Goal: Transaction & Acquisition: Purchase product/service

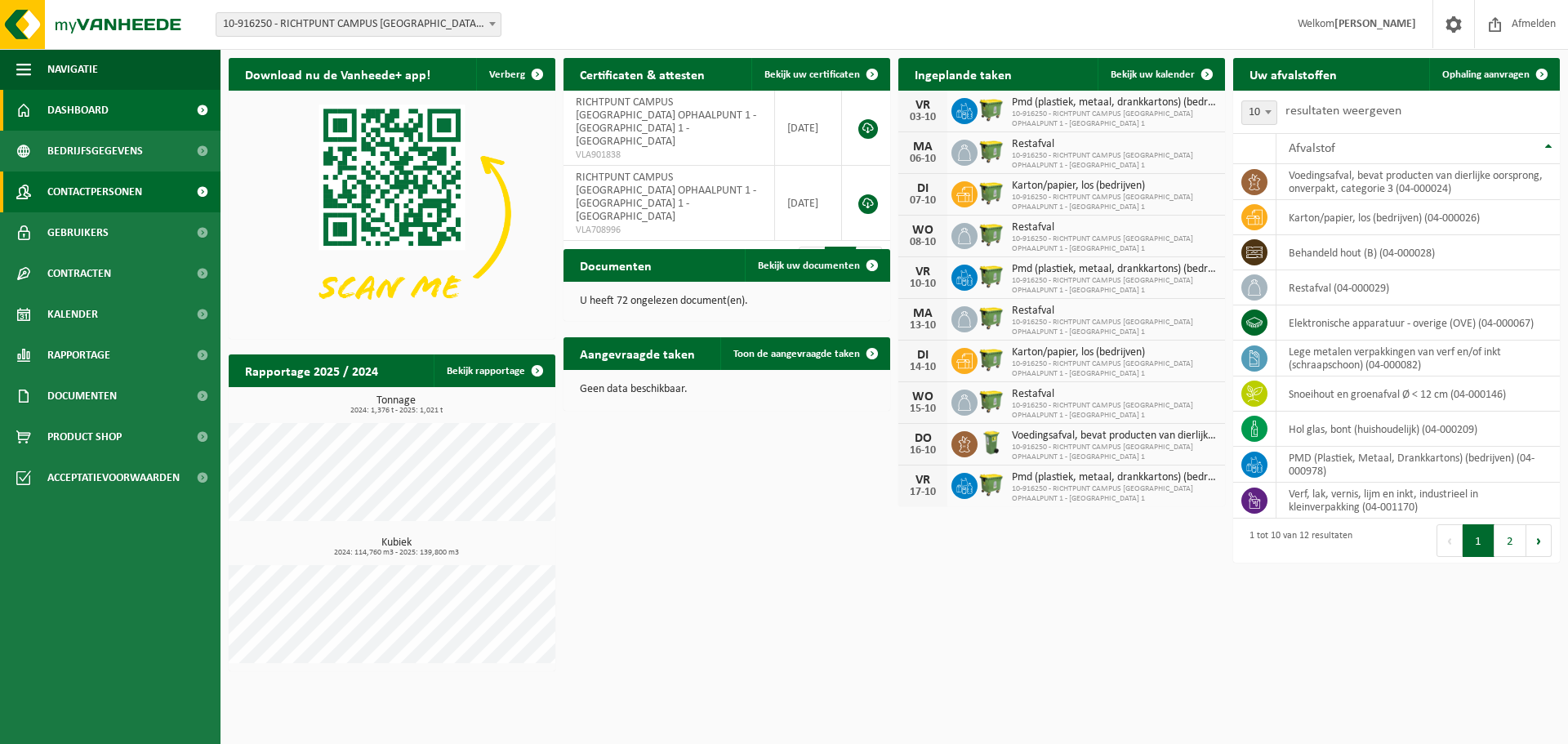
click at [102, 187] on span "Contactpersonen" at bounding box center [94, 192] width 94 height 41
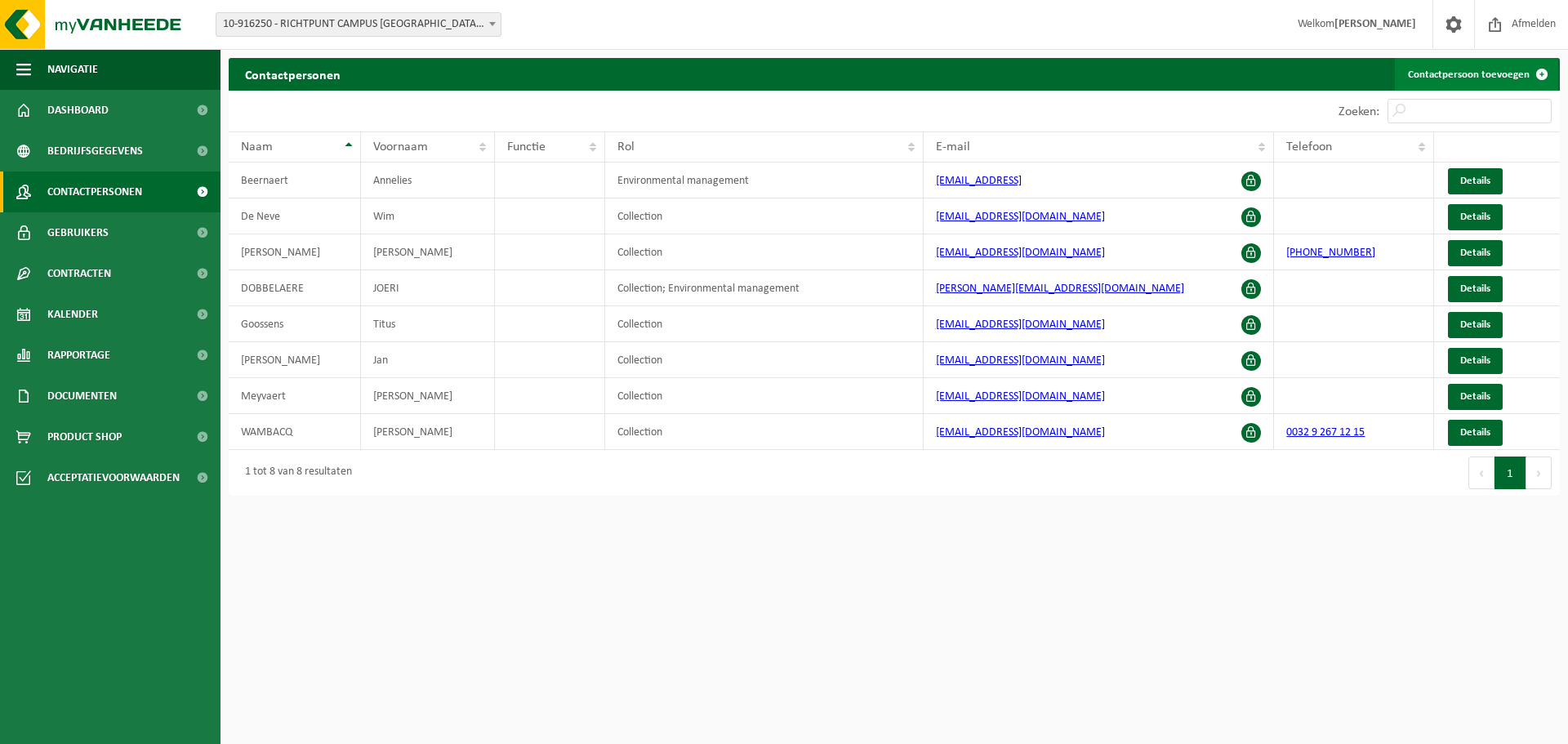
click at [1516, 70] on link "Contactpersoon toevoegen" at bounding box center [1476, 74] width 163 height 33
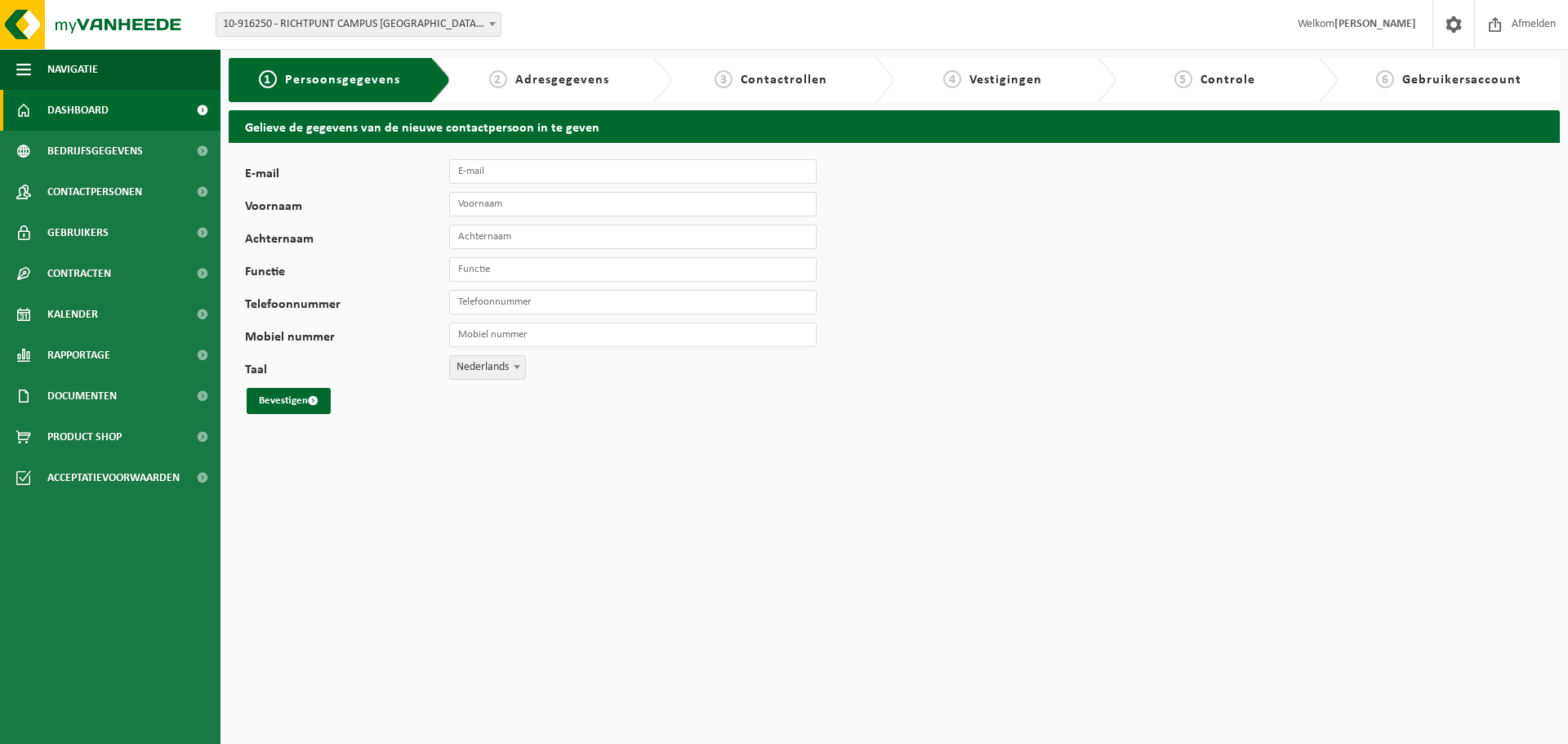
click at [59, 115] on span "Dashboard" at bounding box center [77, 110] width 61 height 41
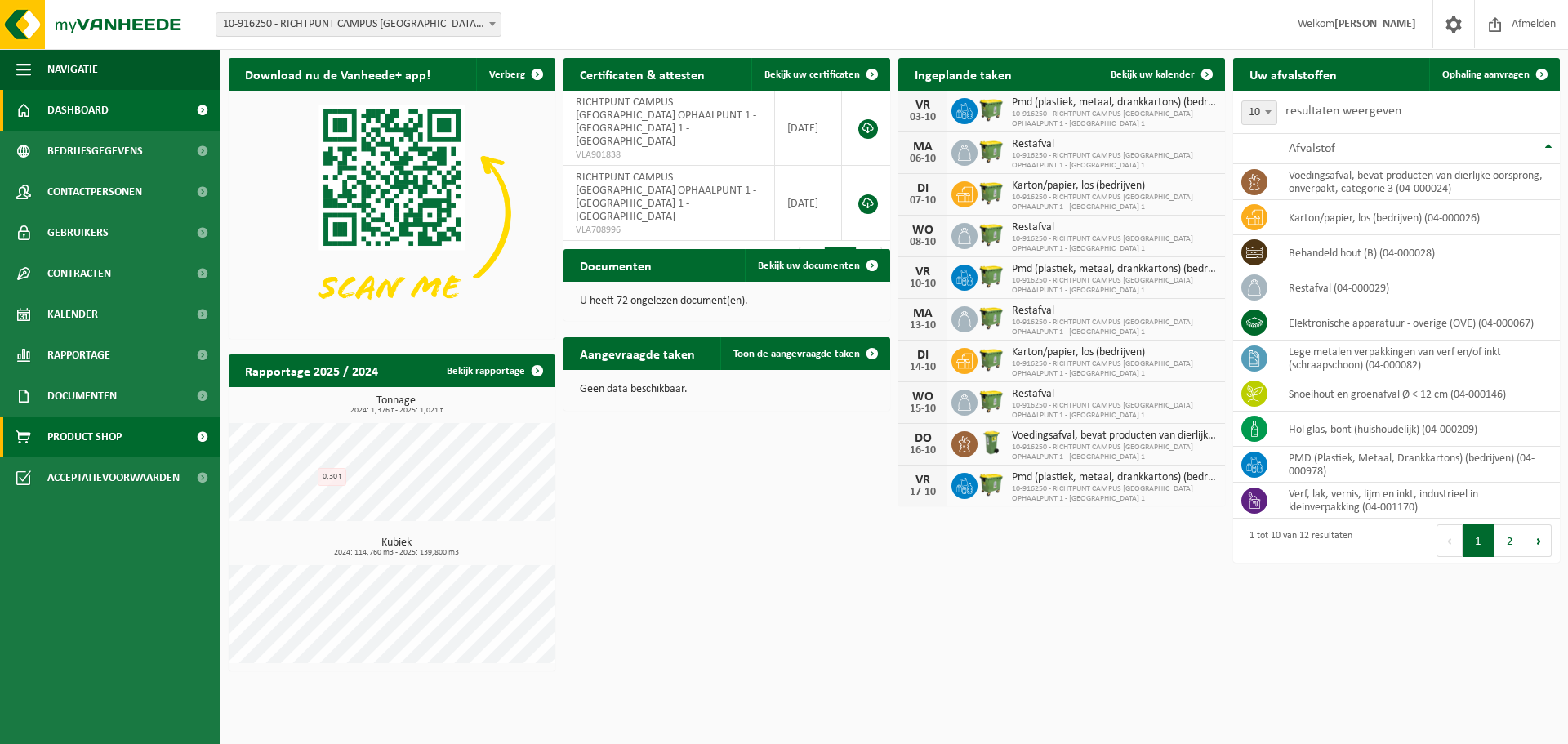
click at [100, 442] on span "Product Shop" at bounding box center [84, 436] width 75 height 41
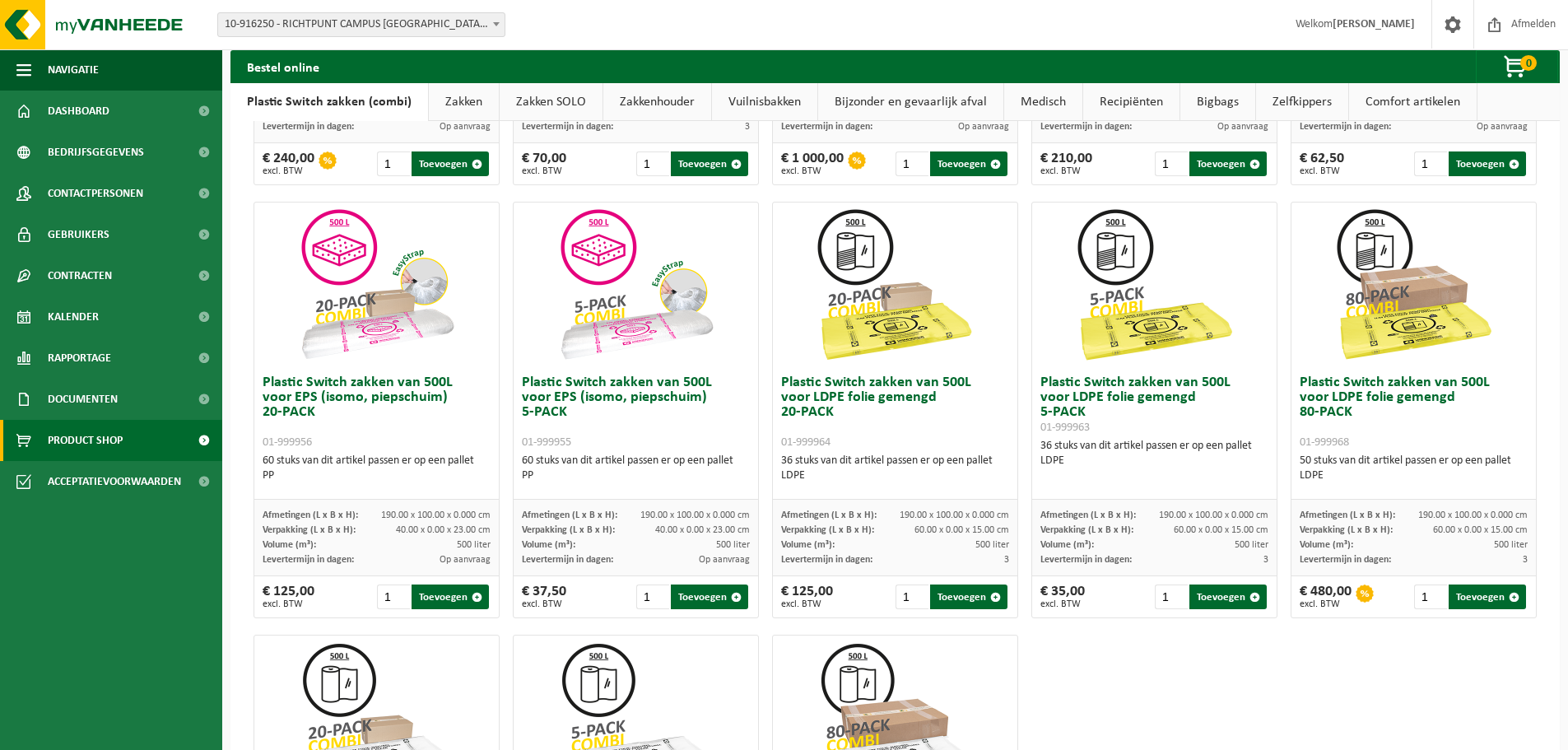
scroll to position [412, 0]
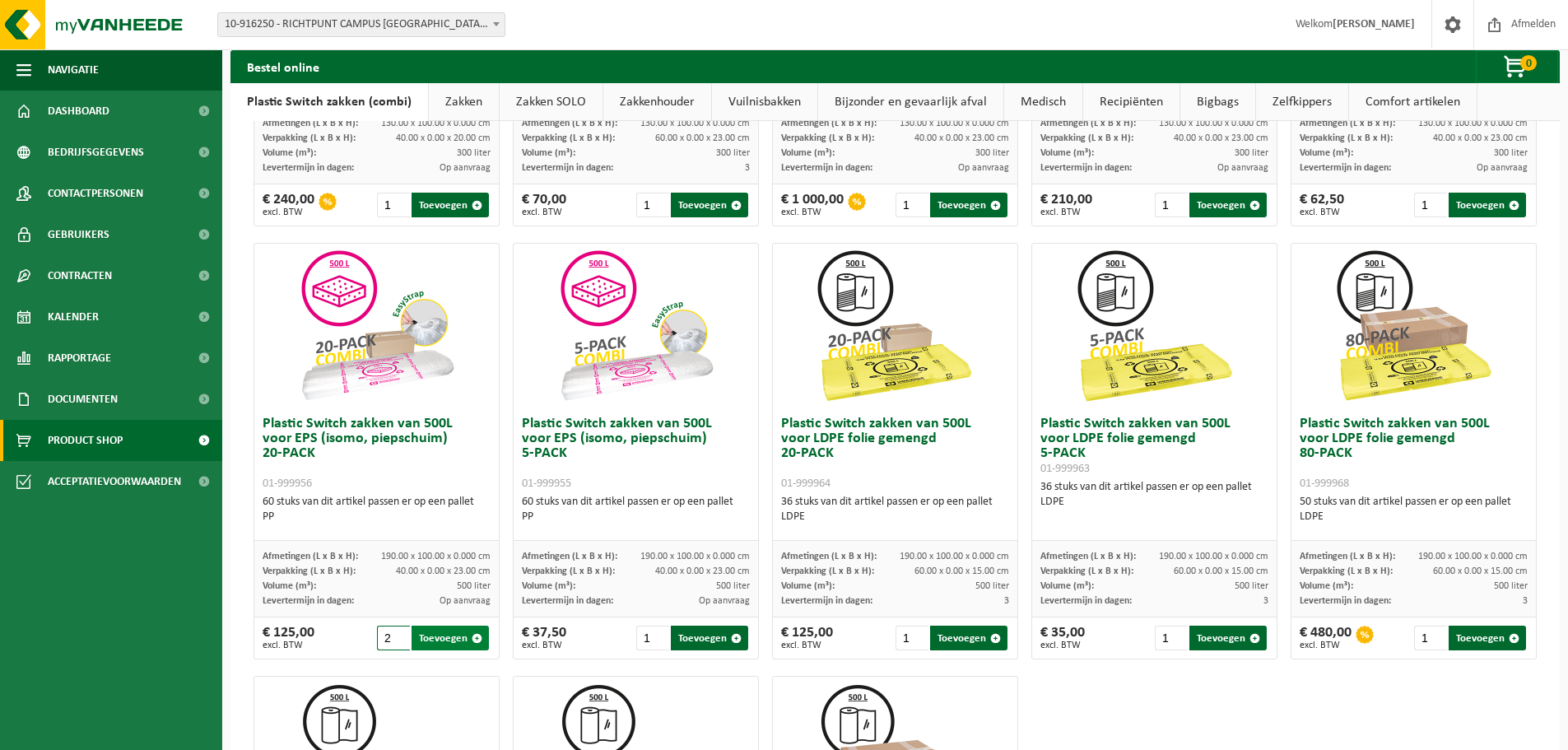
drag, startPoint x: 398, startPoint y: 636, endPoint x: 415, endPoint y: 639, distance: 17.3
click at [398, 635] on input "2" at bounding box center [393, 638] width 33 height 25
click at [430, 641] on button "Toevoegen" at bounding box center [450, 638] width 77 height 25
type input "1"
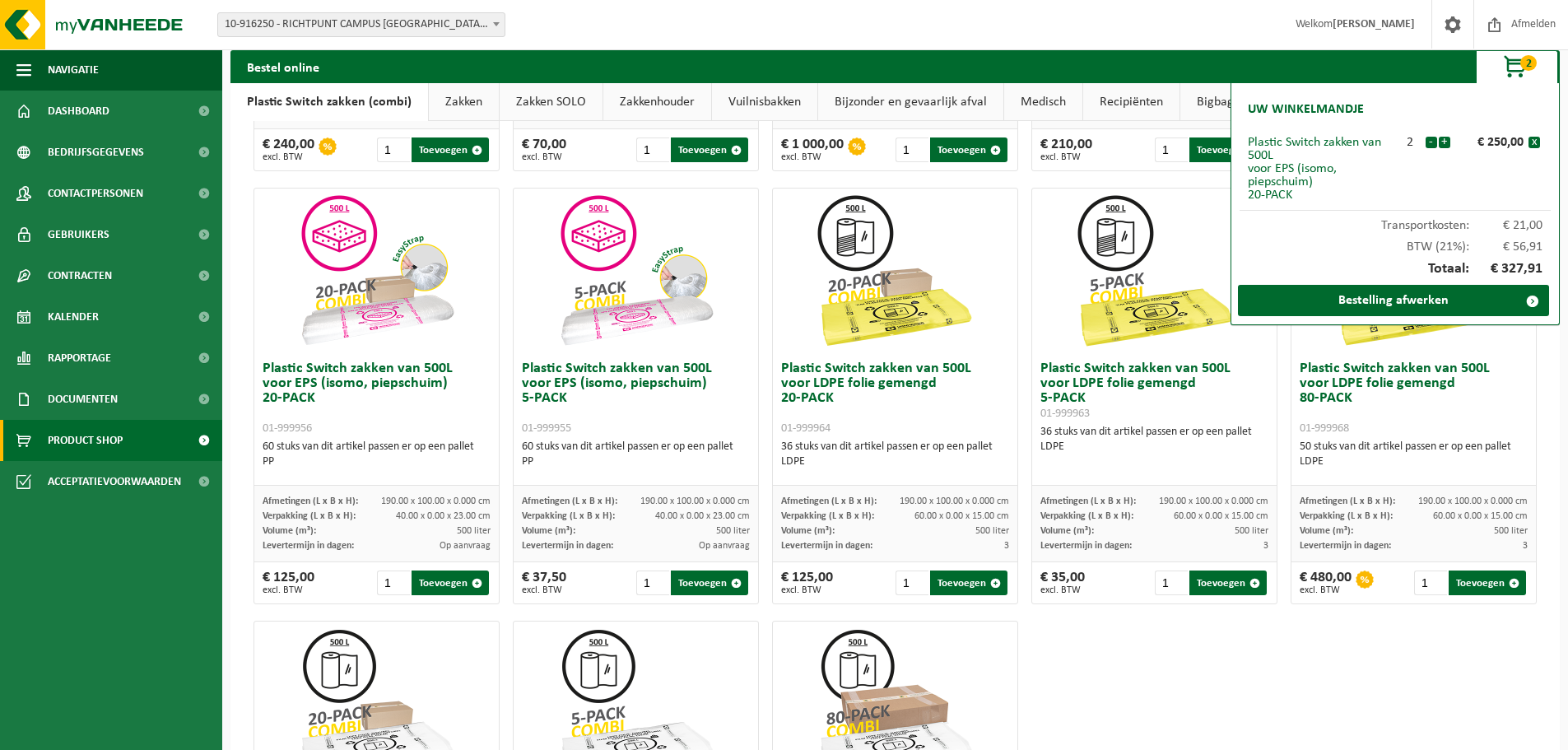
scroll to position [494, 0]
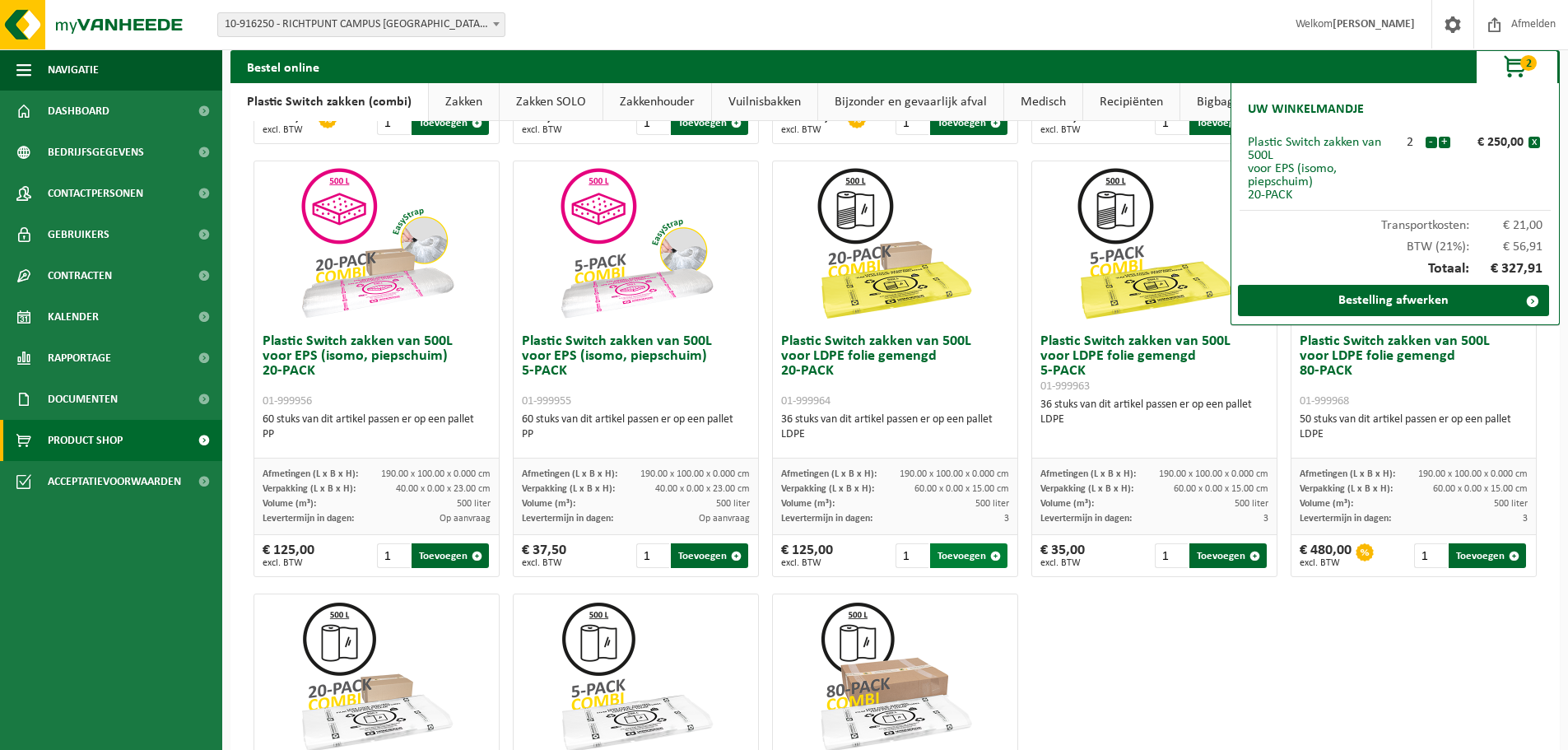
click at [963, 558] on button "Toevoegen" at bounding box center [969, 556] width 77 height 25
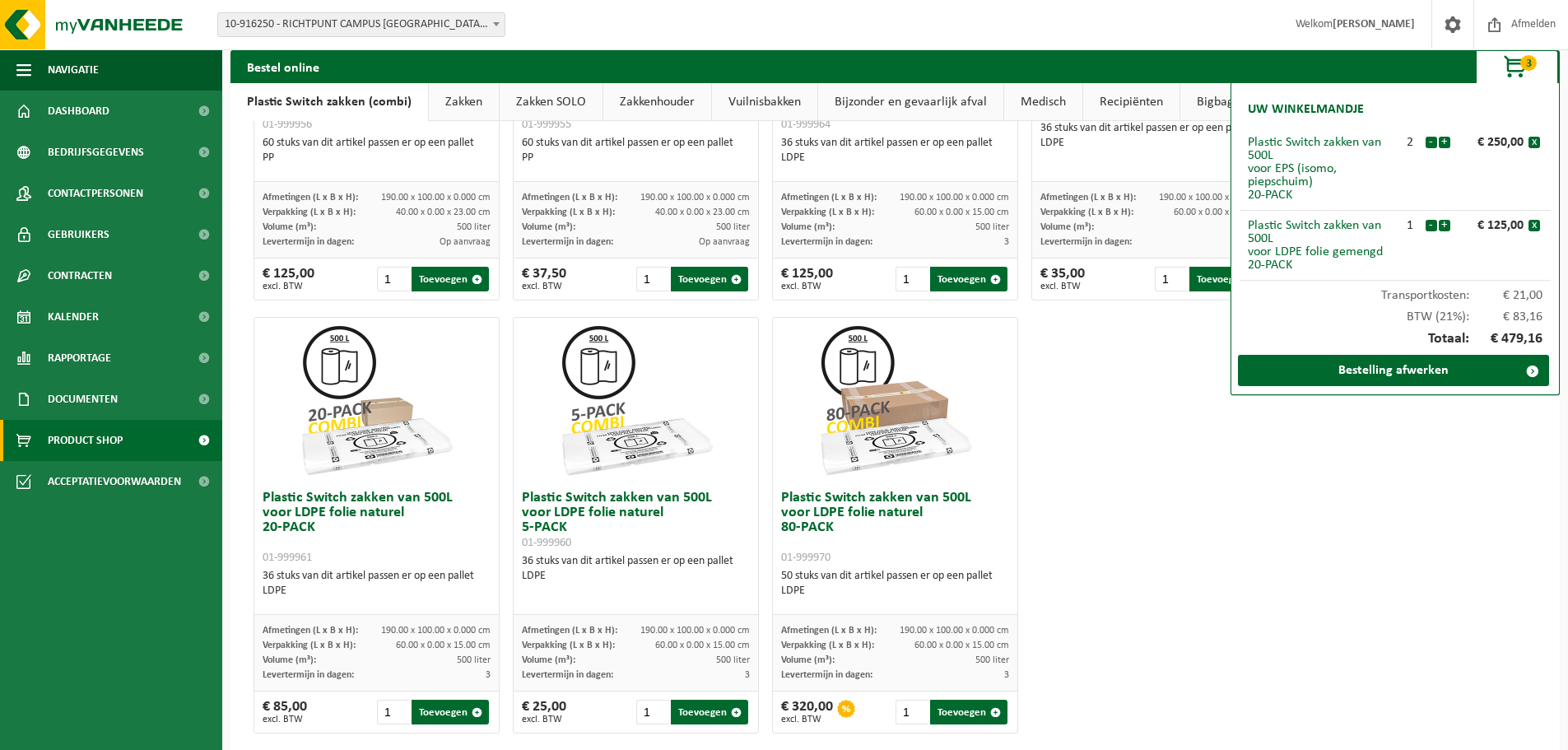
scroll to position [796, 0]
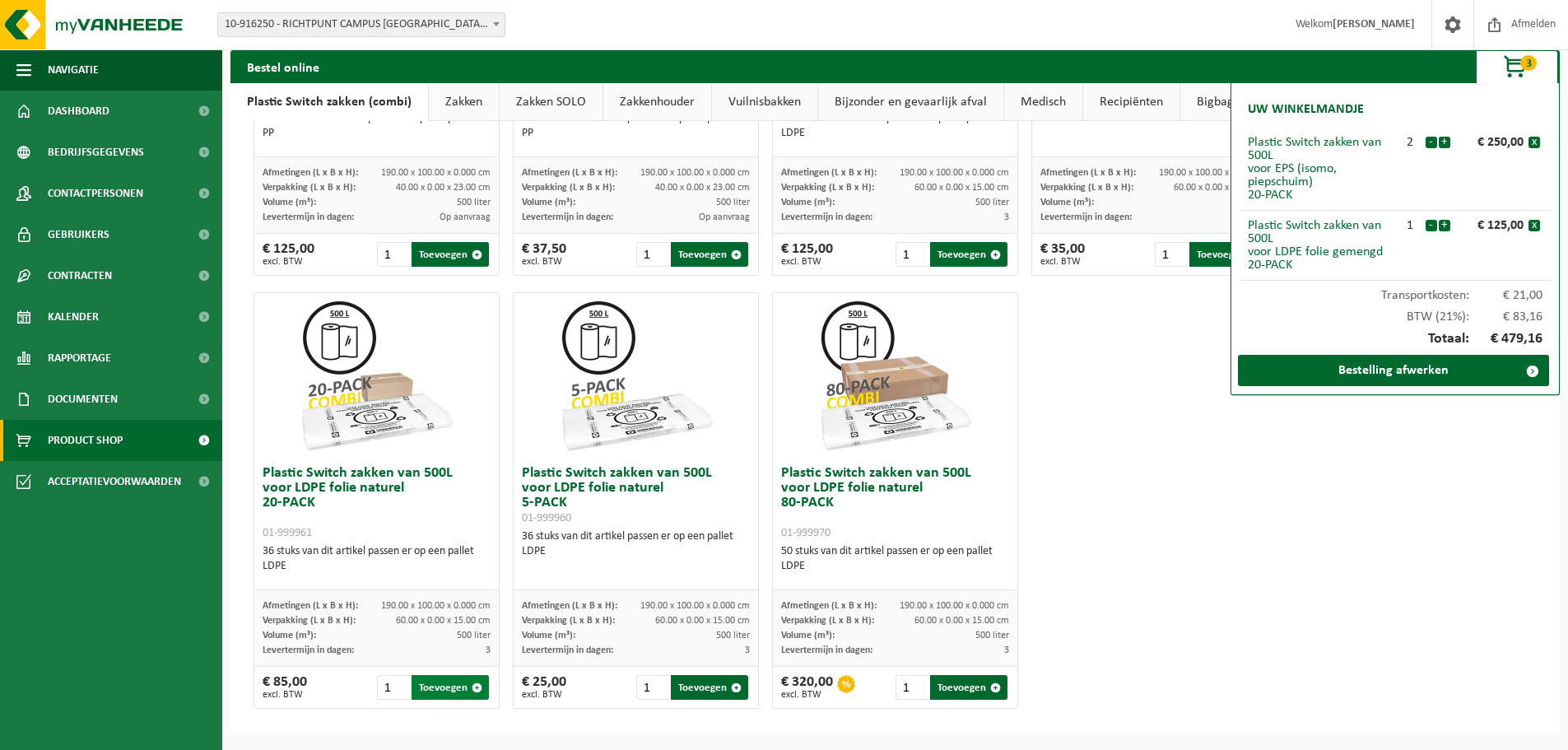
click at [440, 683] on button "Toevoegen" at bounding box center [450, 687] width 77 height 25
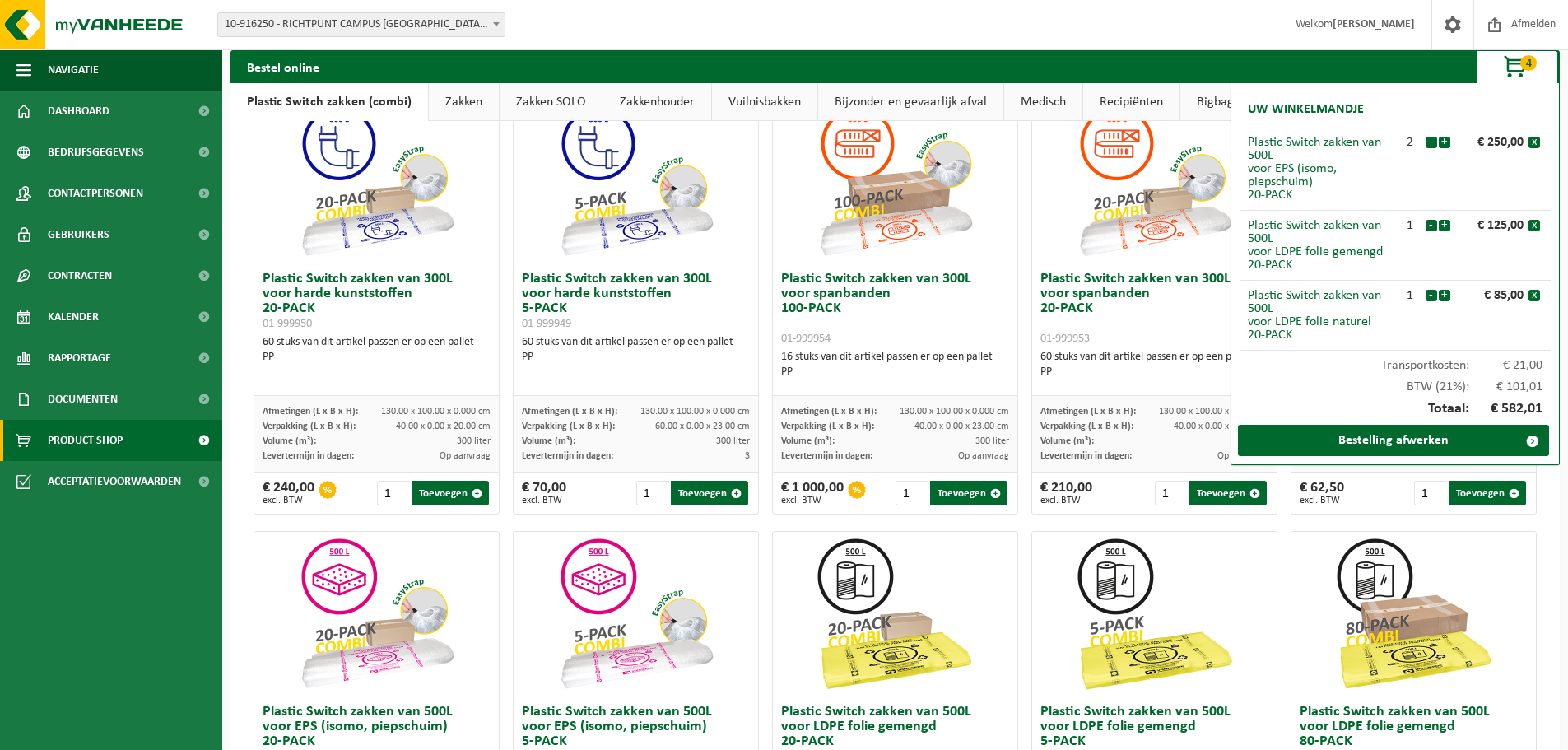
scroll to position [0, 0]
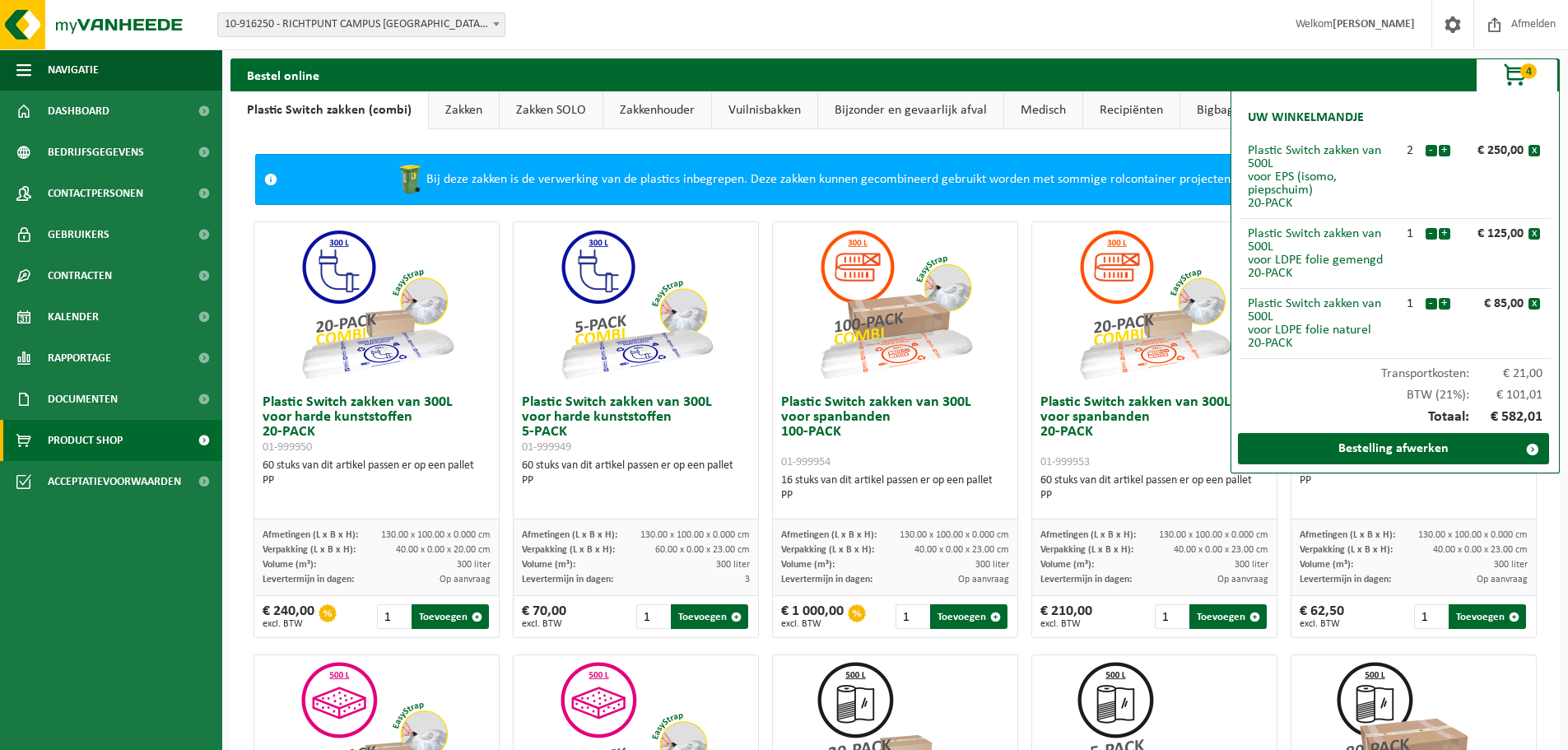
click at [461, 112] on link "Zakken" at bounding box center [464, 110] width 70 height 38
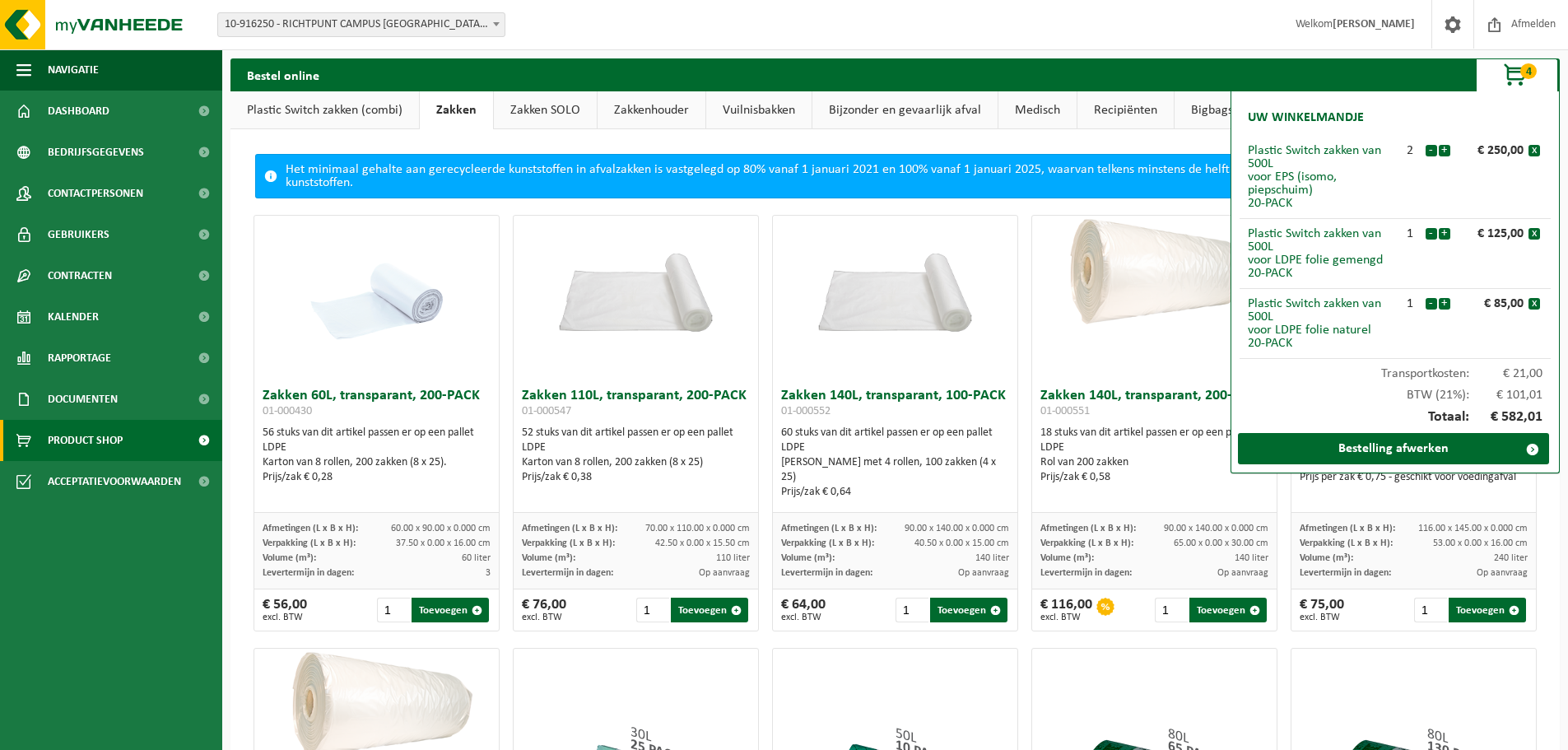
click at [298, 104] on link "Plastic Switch zakken (combi)" at bounding box center [324, 110] width 188 height 38
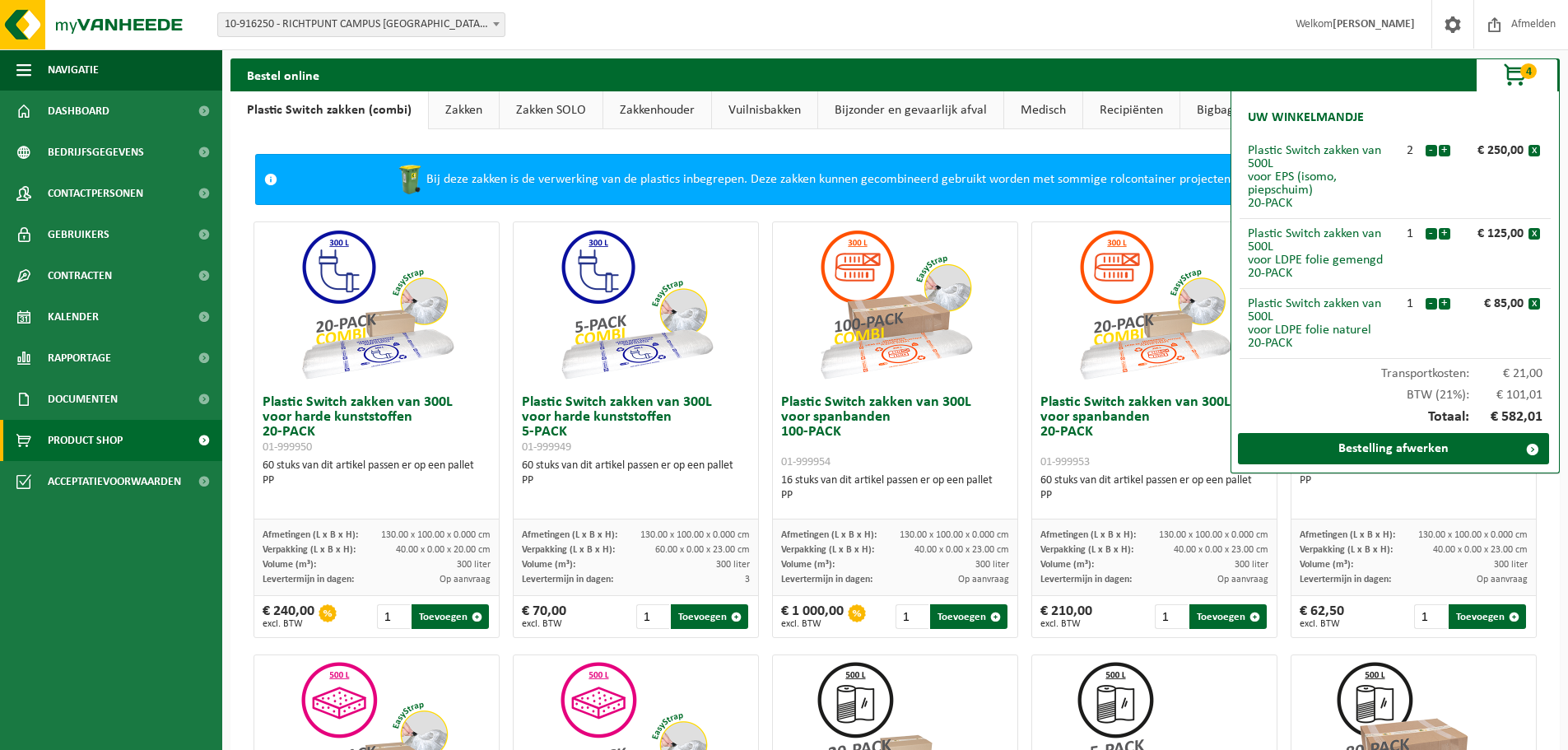
click at [355, 333] on img at bounding box center [377, 305] width 165 height 165
click at [441, 624] on button "Toevoegen" at bounding box center [450, 617] width 77 height 25
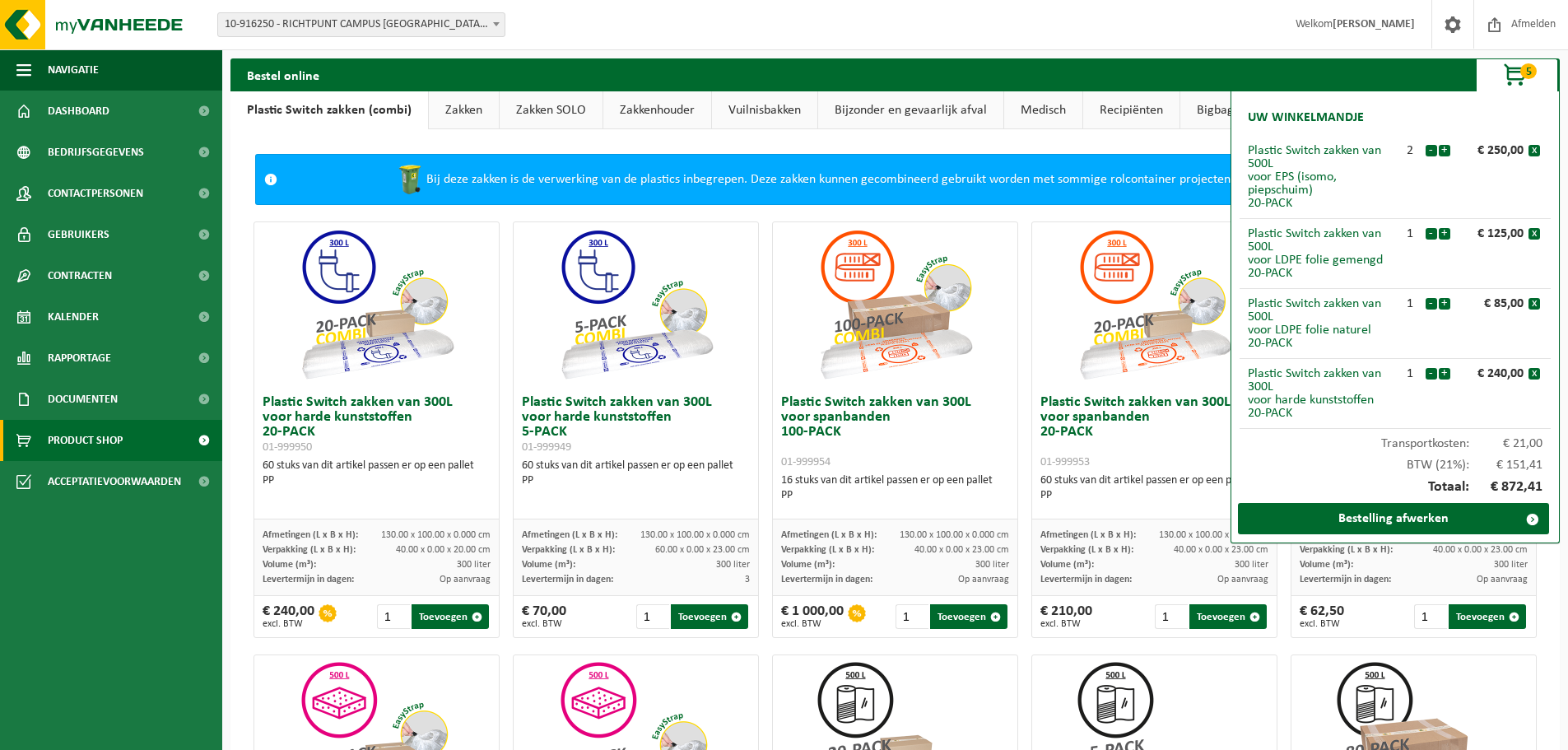
click at [455, 113] on link "Zakken" at bounding box center [464, 110] width 70 height 38
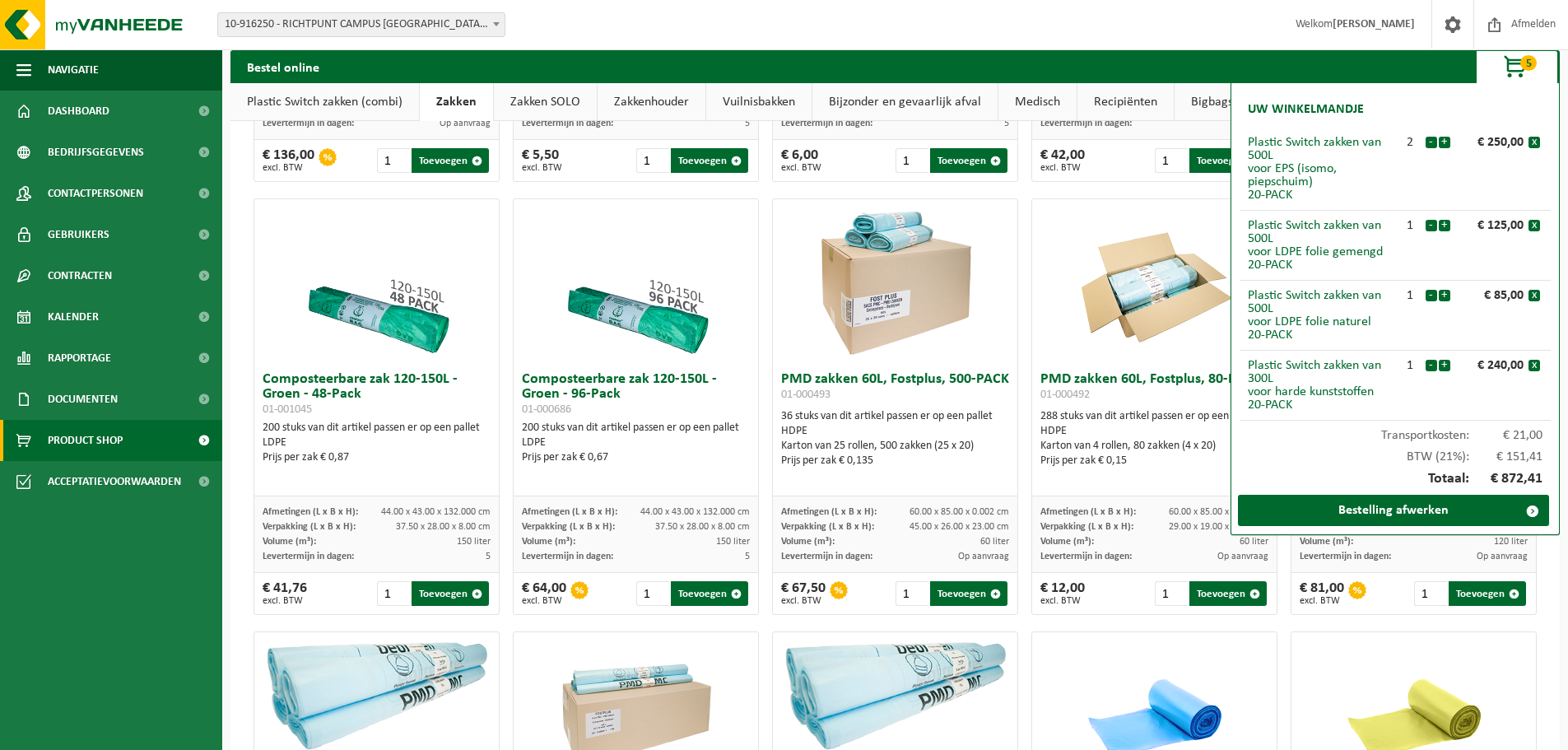
scroll to position [906, 0]
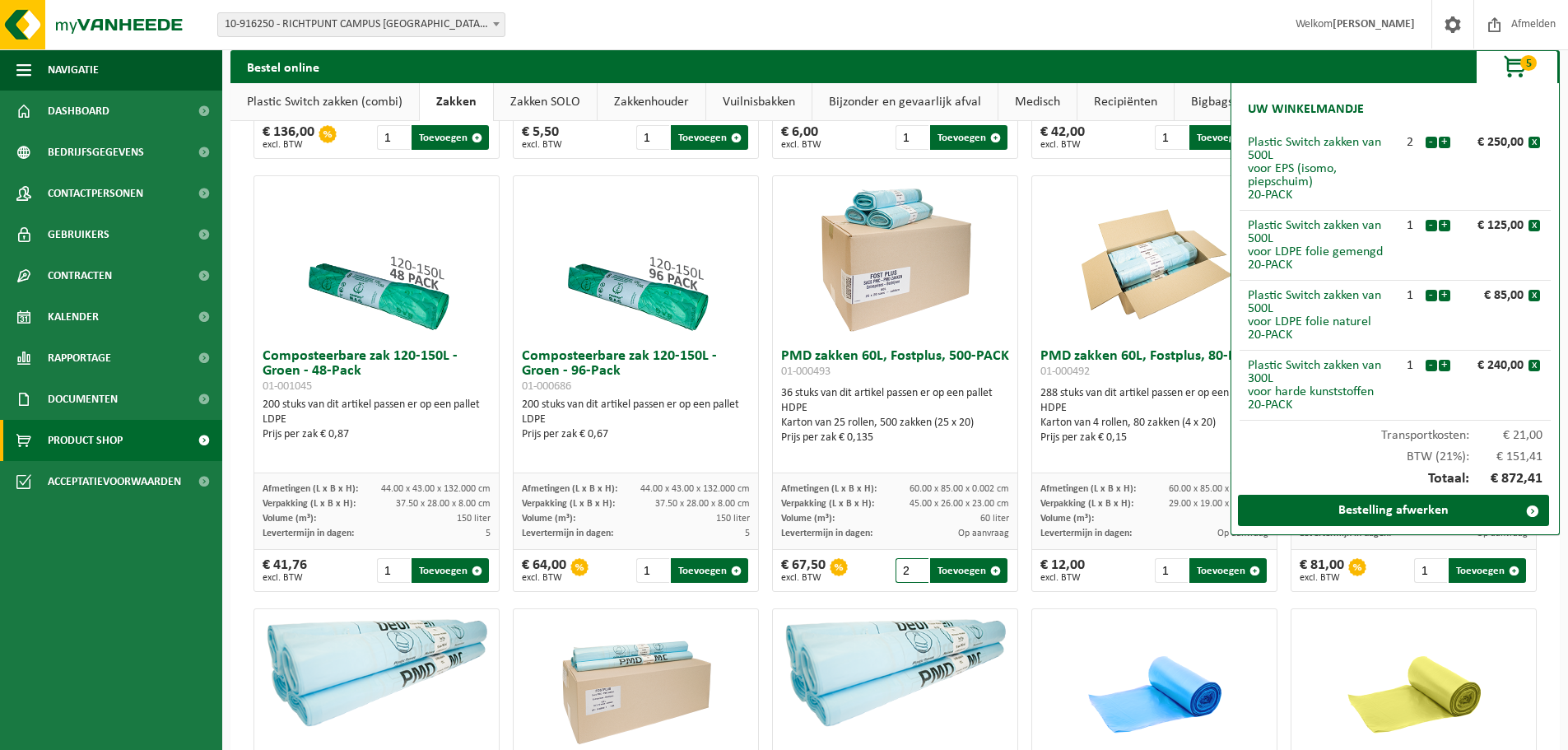
click at [910, 565] on input "2" at bounding box center [911, 571] width 33 height 25
click at [910, 565] on input "3" at bounding box center [911, 571] width 33 height 25
click at [910, 565] on input "4" at bounding box center [911, 571] width 33 height 25
click at [953, 572] on button "Toevoegen" at bounding box center [969, 571] width 77 height 25
type input "1"
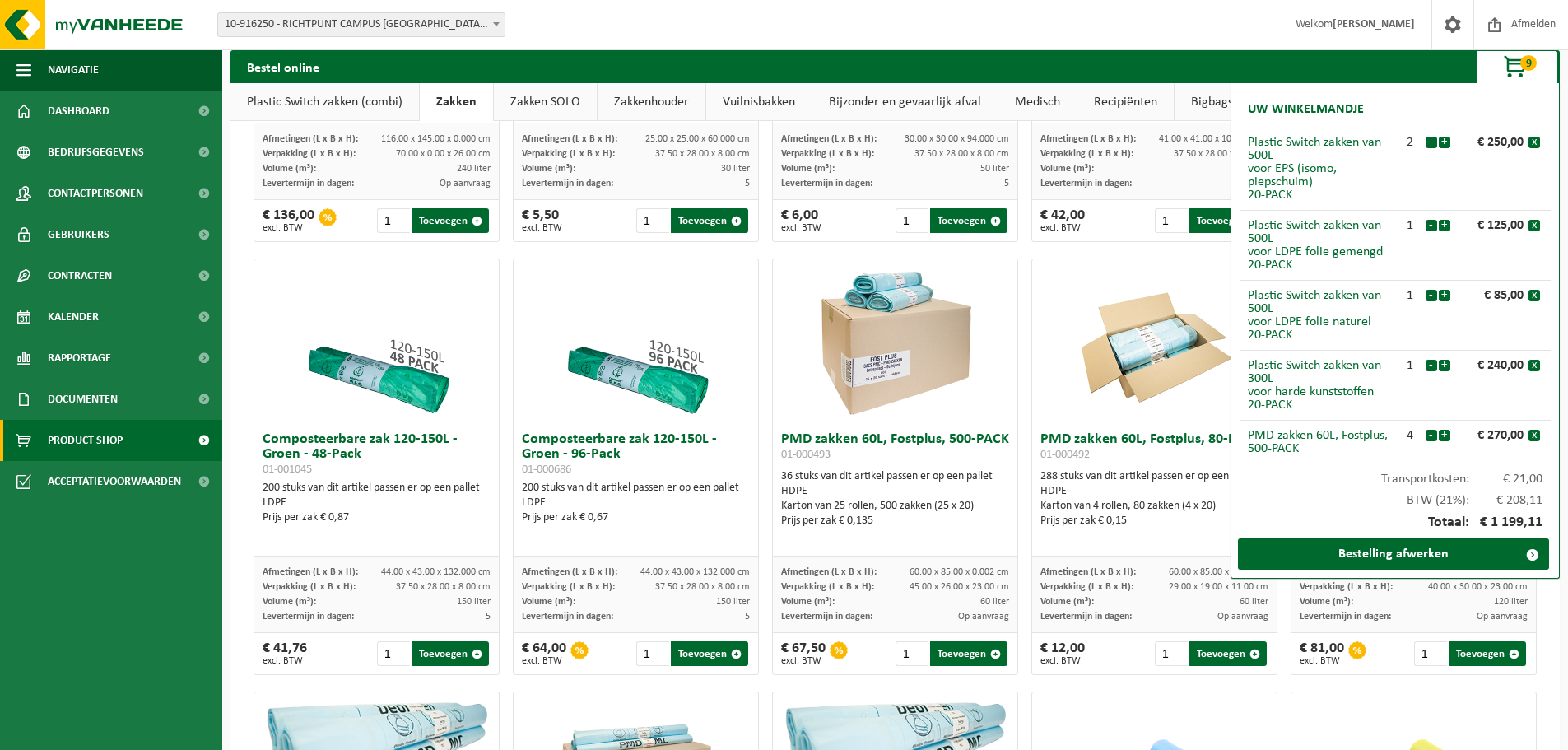
scroll to position [823, 0]
click at [1509, 653] on span "button" at bounding box center [1514, 653] width 10 height 10
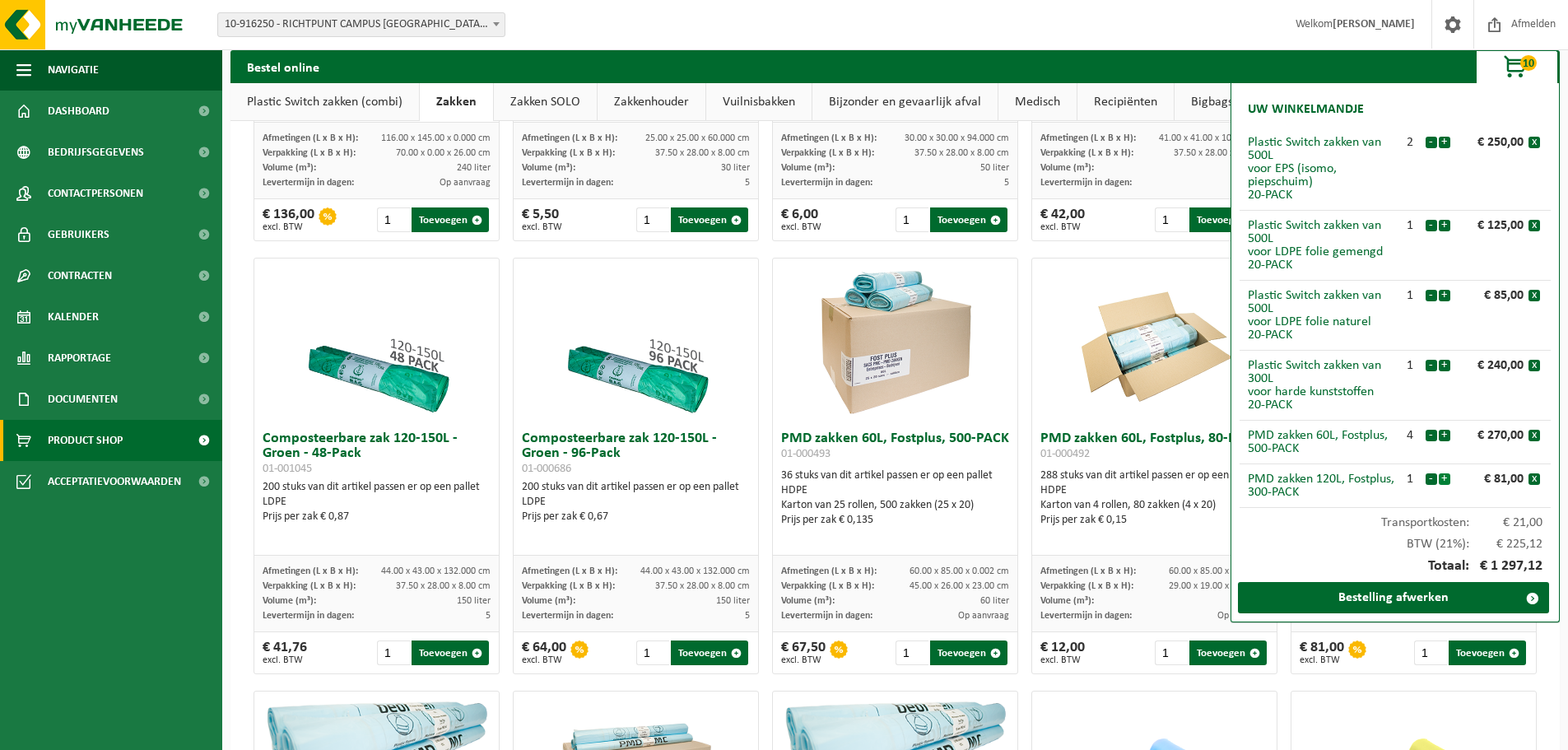
click at [1443, 476] on button "+" at bounding box center [1444, 479] width 11 height 11
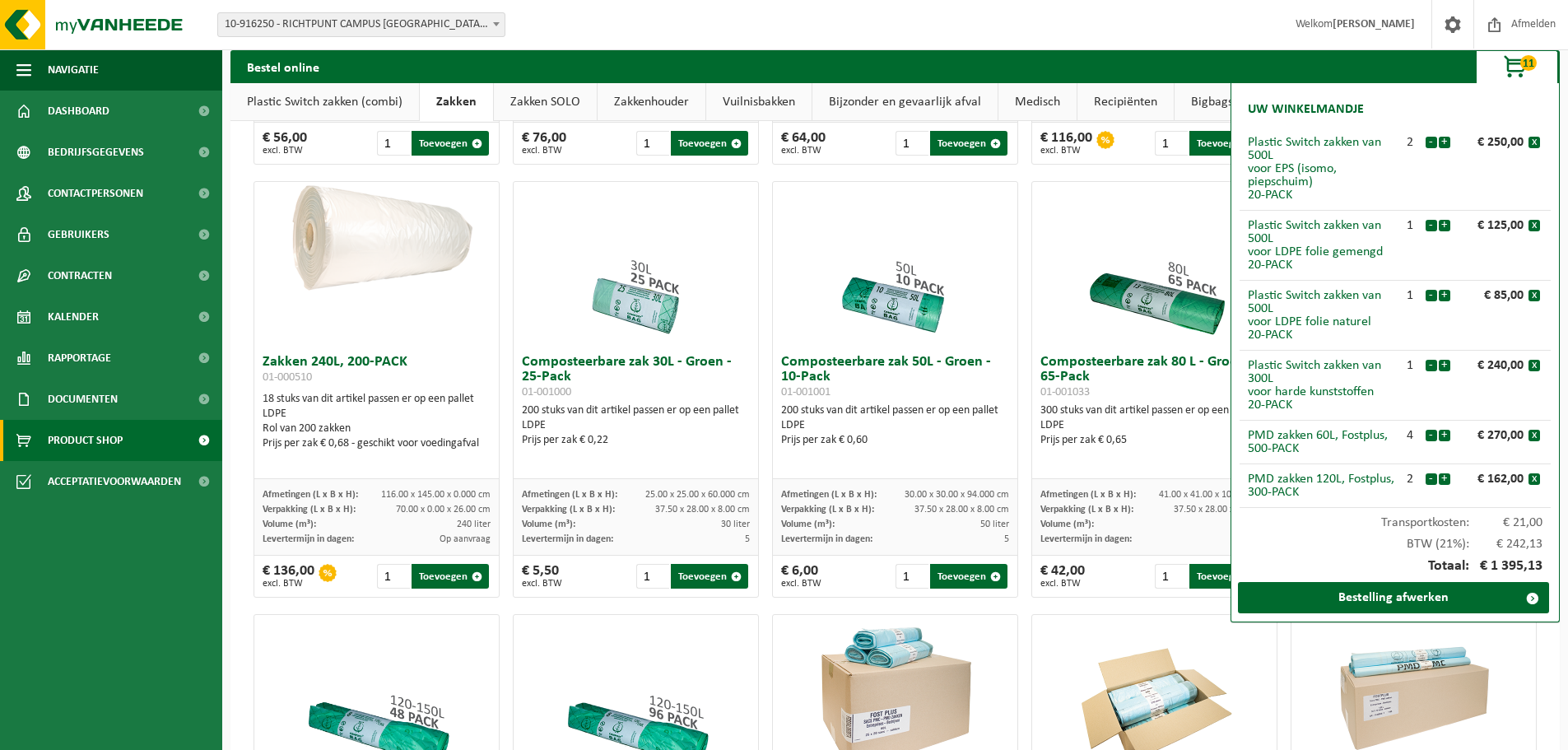
scroll to position [412, 0]
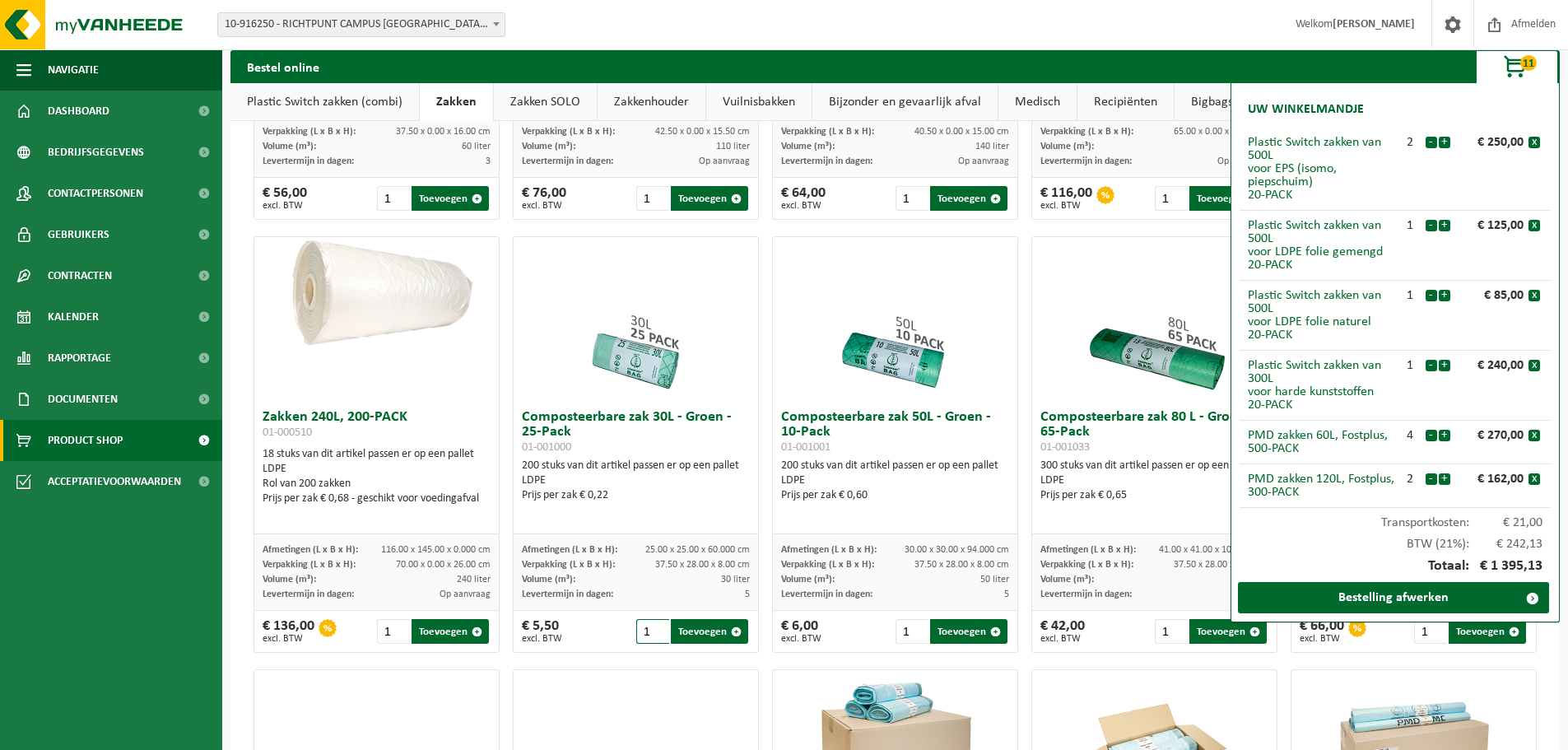
drag, startPoint x: 646, startPoint y: 634, endPoint x: 602, endPoint y: 639, distance: 44.3
click at [617, 638] on div "€ 5,50 excl. BTW 1 Toevoegen" at bounding box center [636, 631] width 245 height 41
click at [697, 633] on button "Toevoegen" at bounding box center [709, 632] width 77 height 25
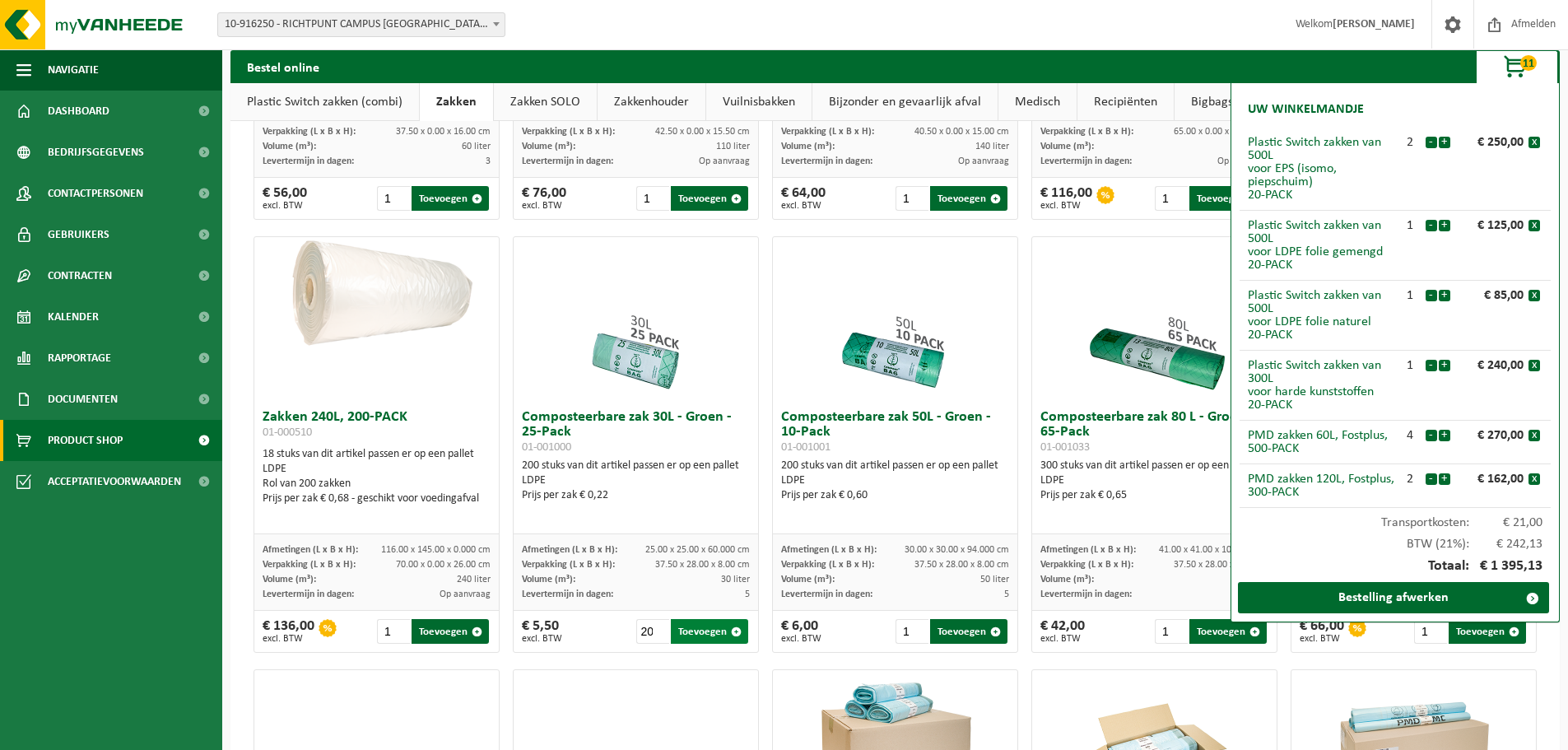
type input "1"
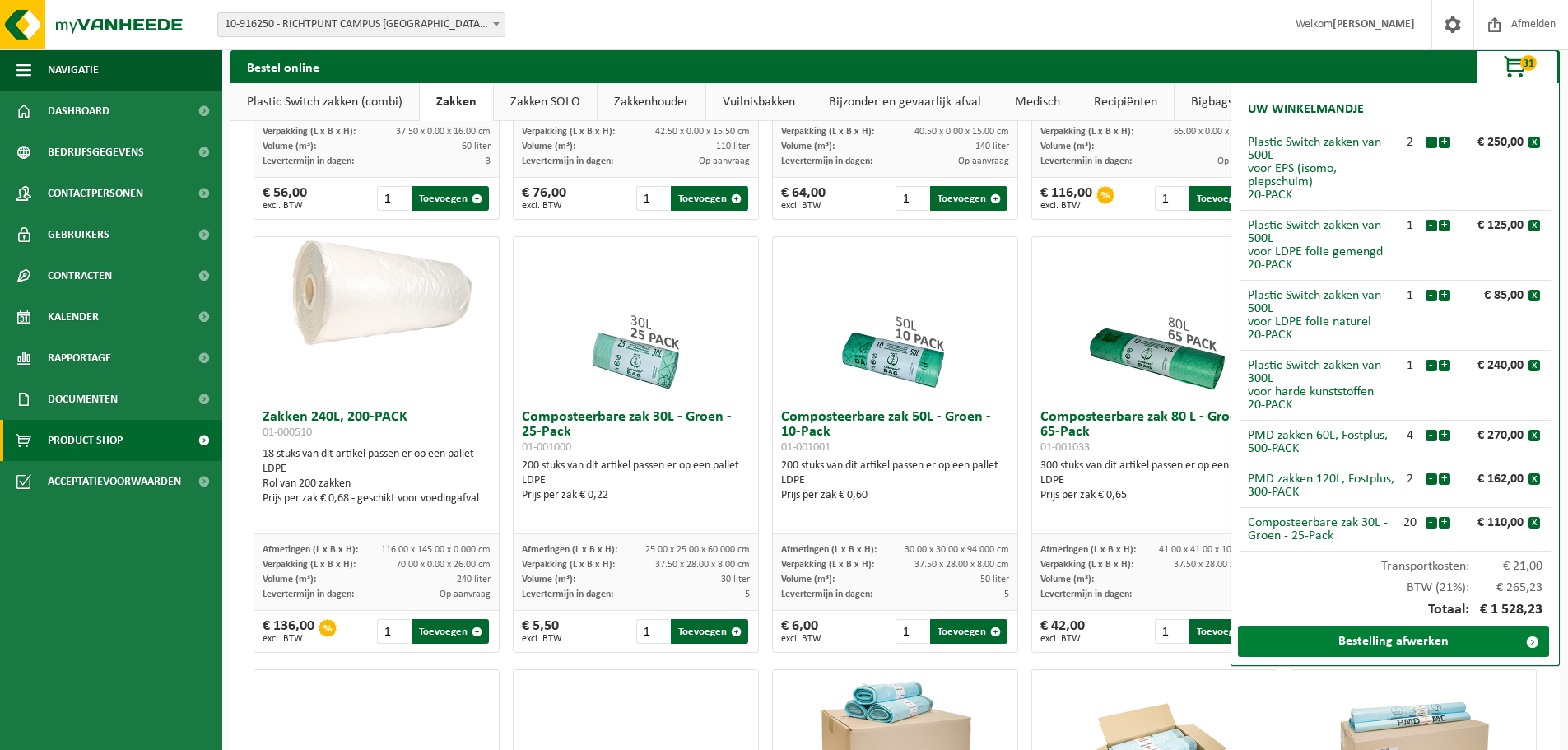
click at [1389, 643] on link "Bestelling afwerken" at bounding box center [1393, 641] width 311 height 31
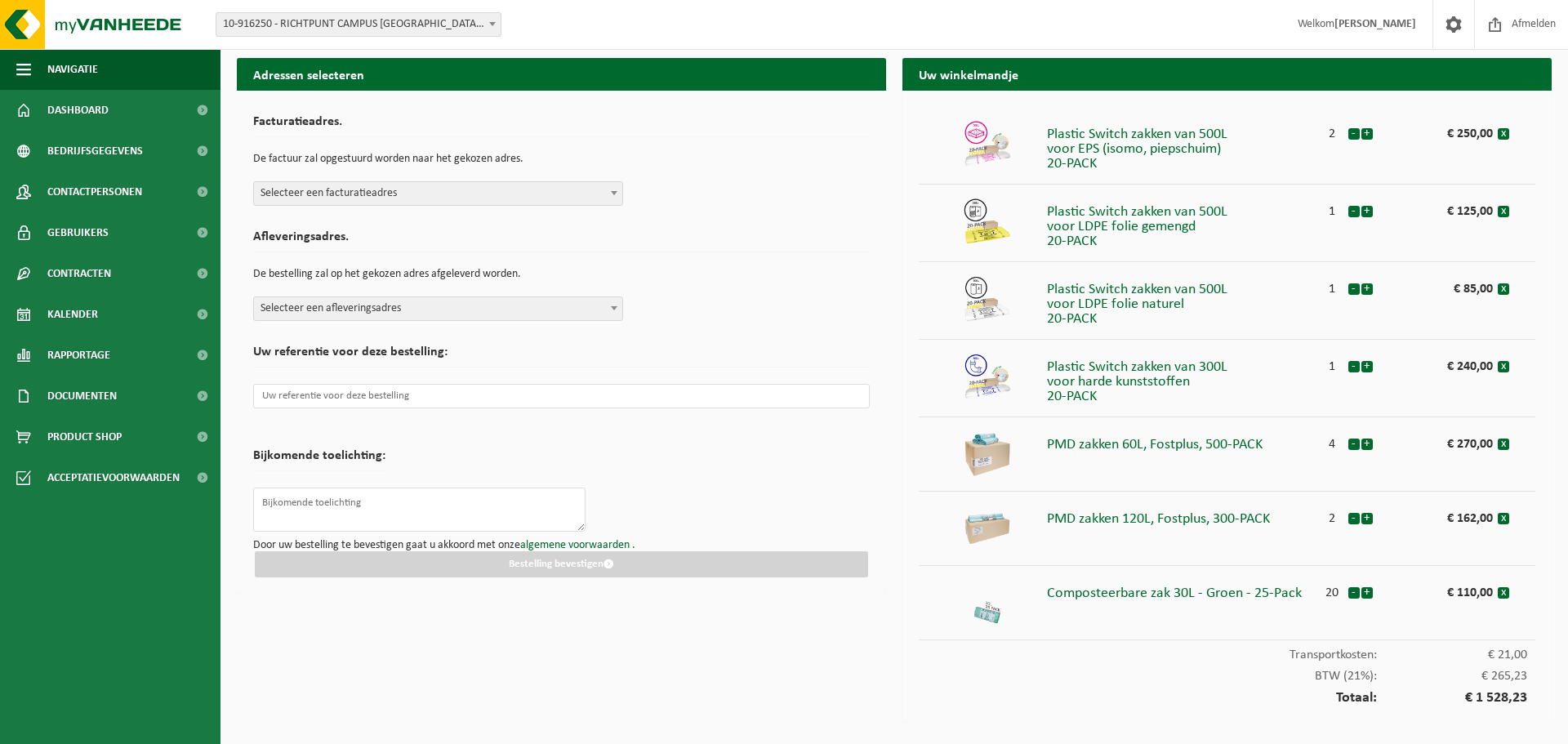
click at [439, 199] on span "Selecteer een facturatieadres" at bounding box center [438, 194] width 368 height 23
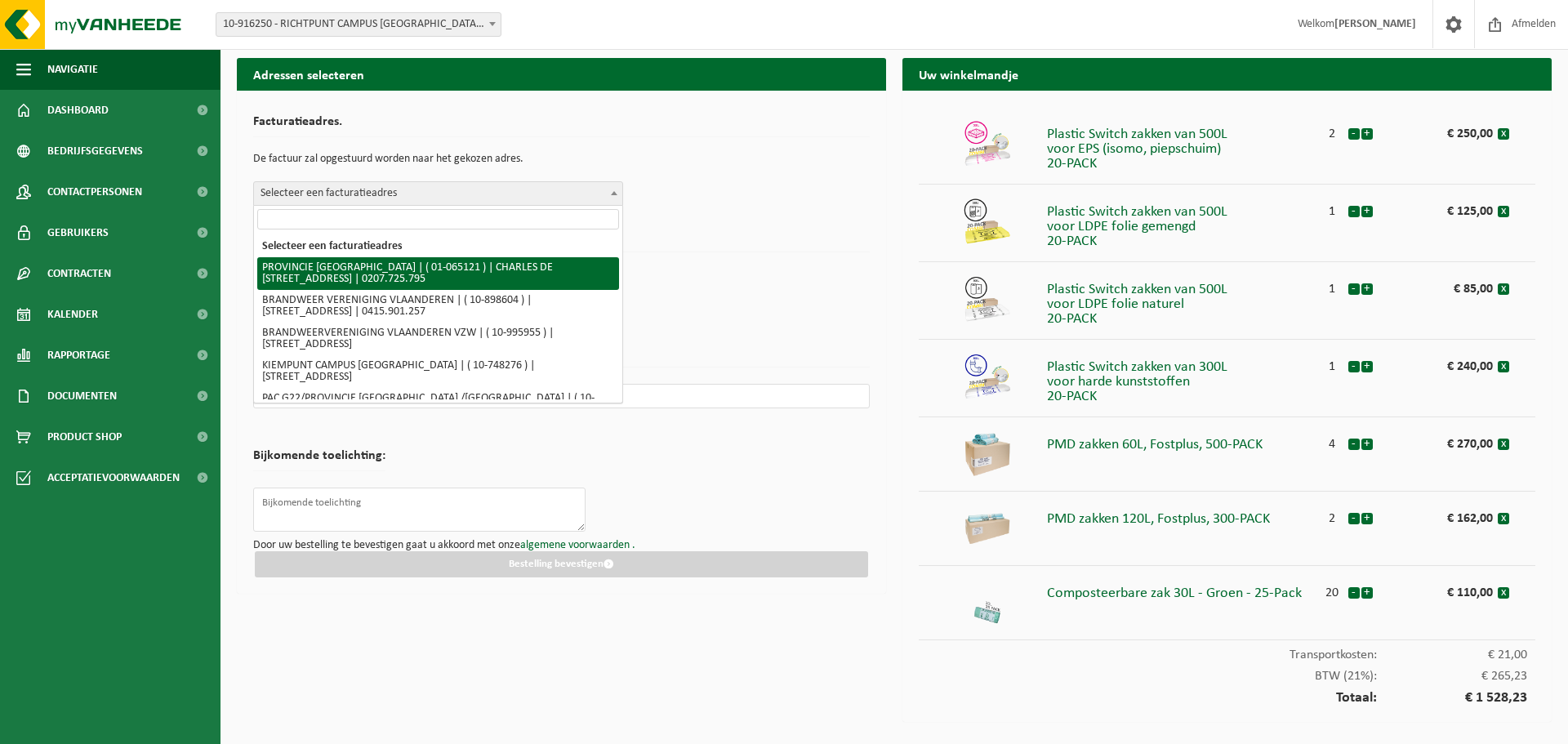
select select "420"
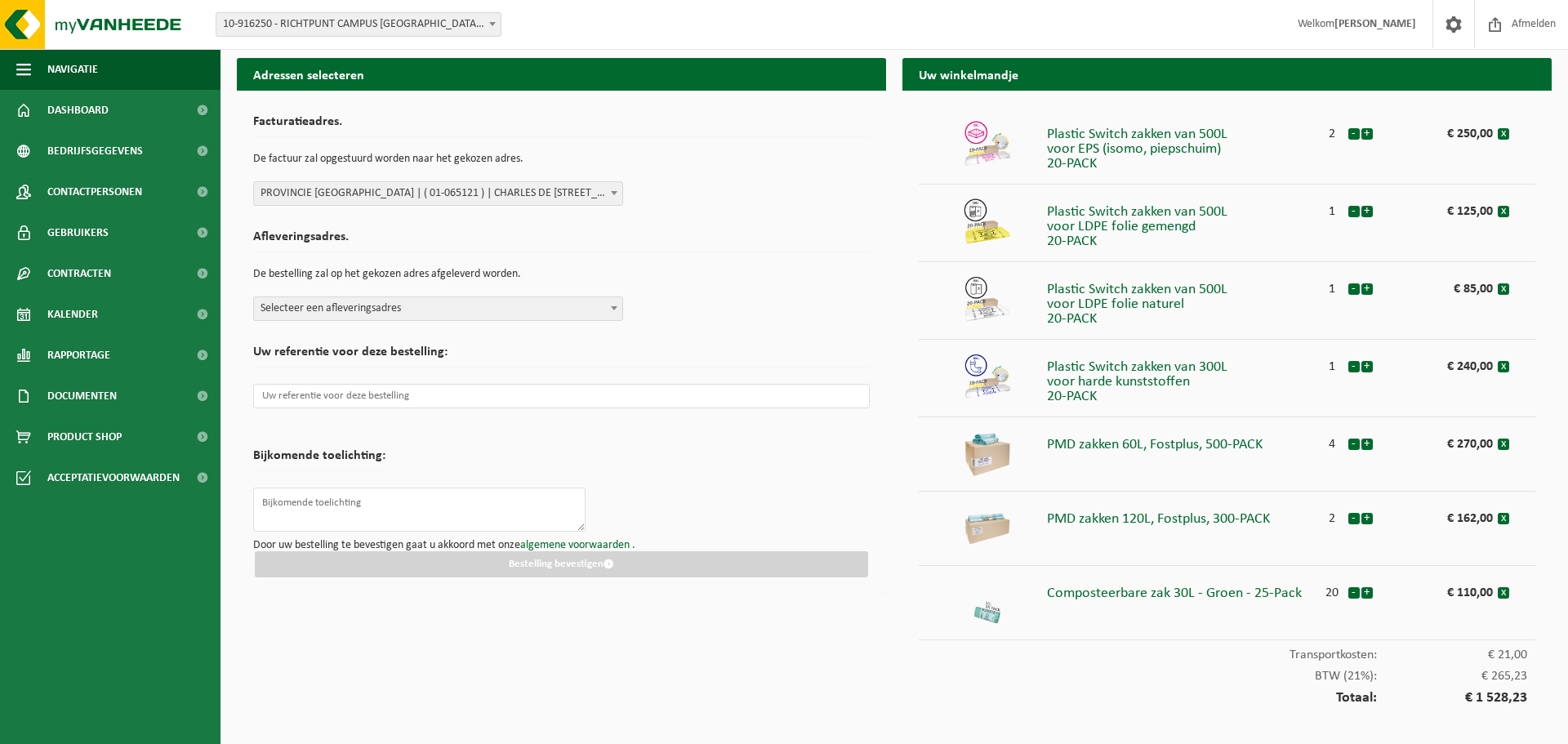
click at [424, 306] on span "Selecteer een afleveringsadres" at bounding box center [438, 309] width 368 height 23
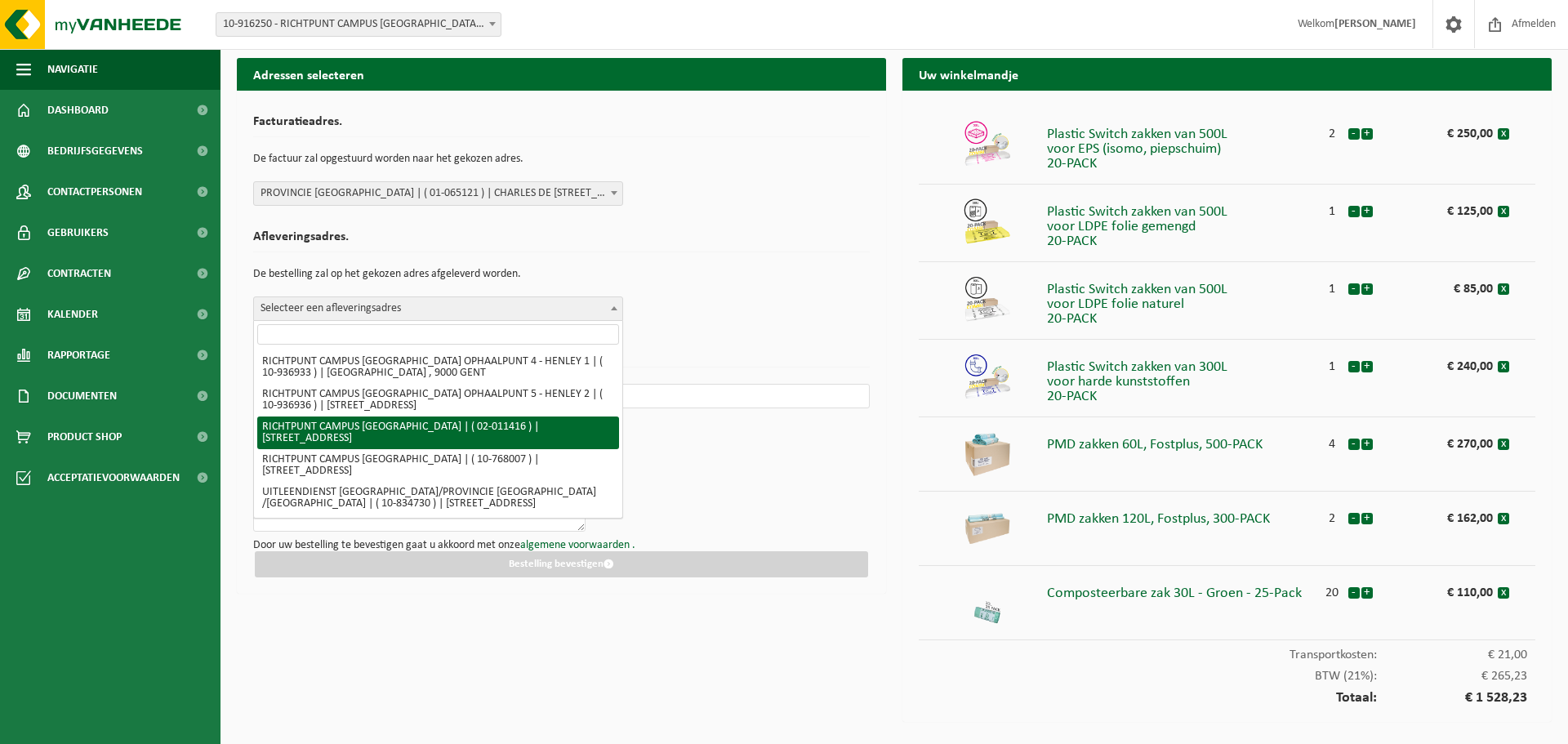
scroll to position [2287, 0]
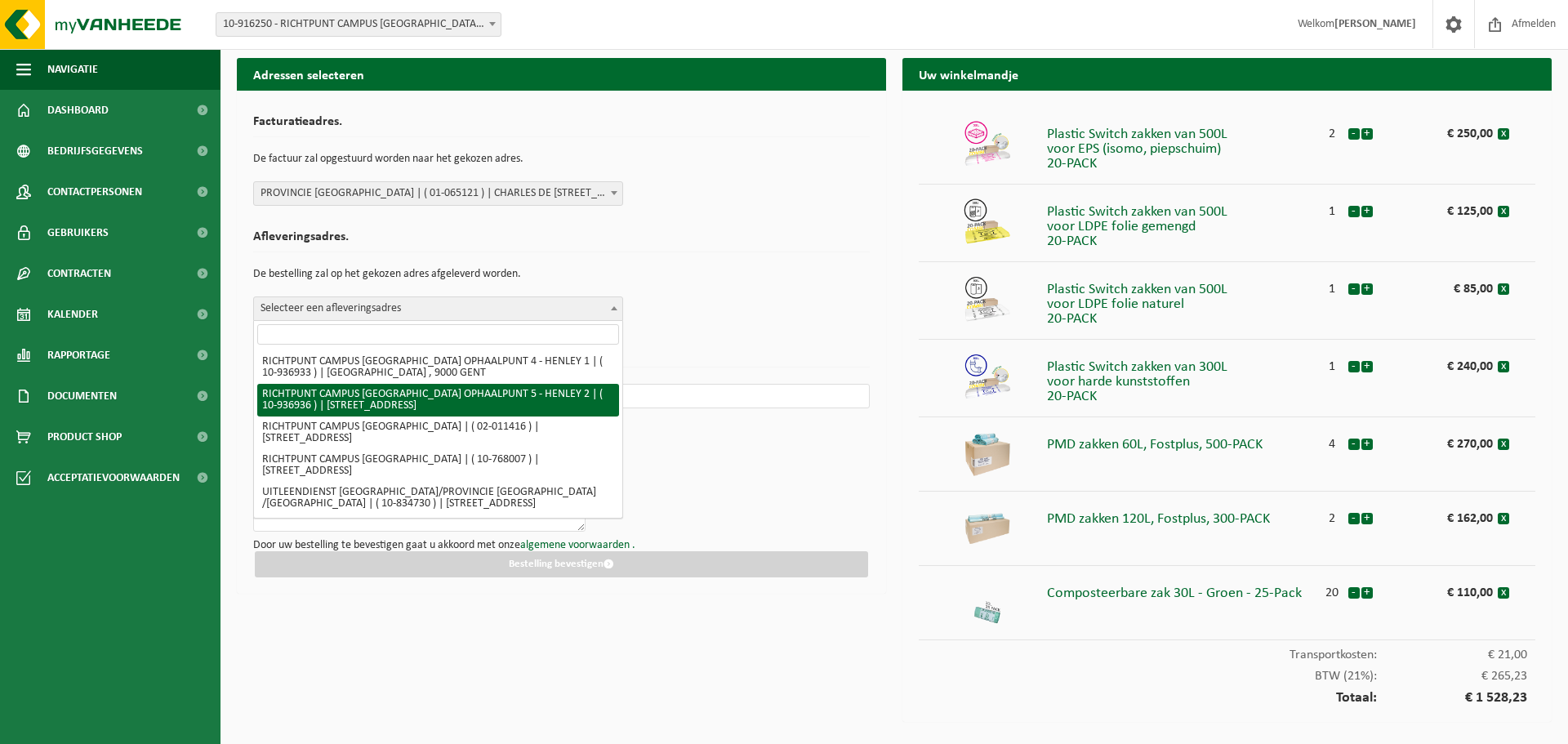
select select "137331"
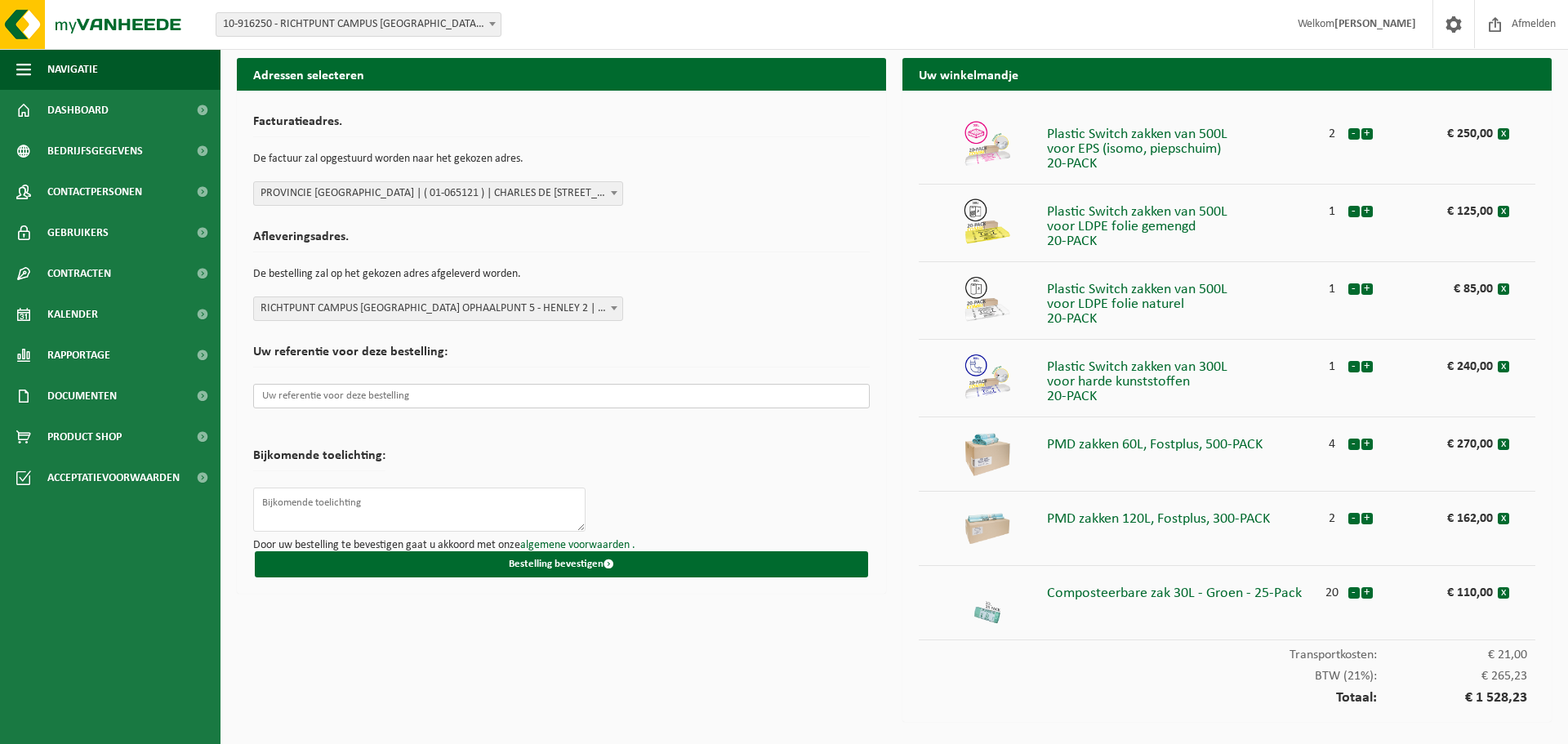
click at [396, 397] on input "text" at bounding box center [561, 397] width 616 height 25
click at [370, 398] on input "text" at bounding box center [561, 397] width 616 height 25
paste input "2510001909"
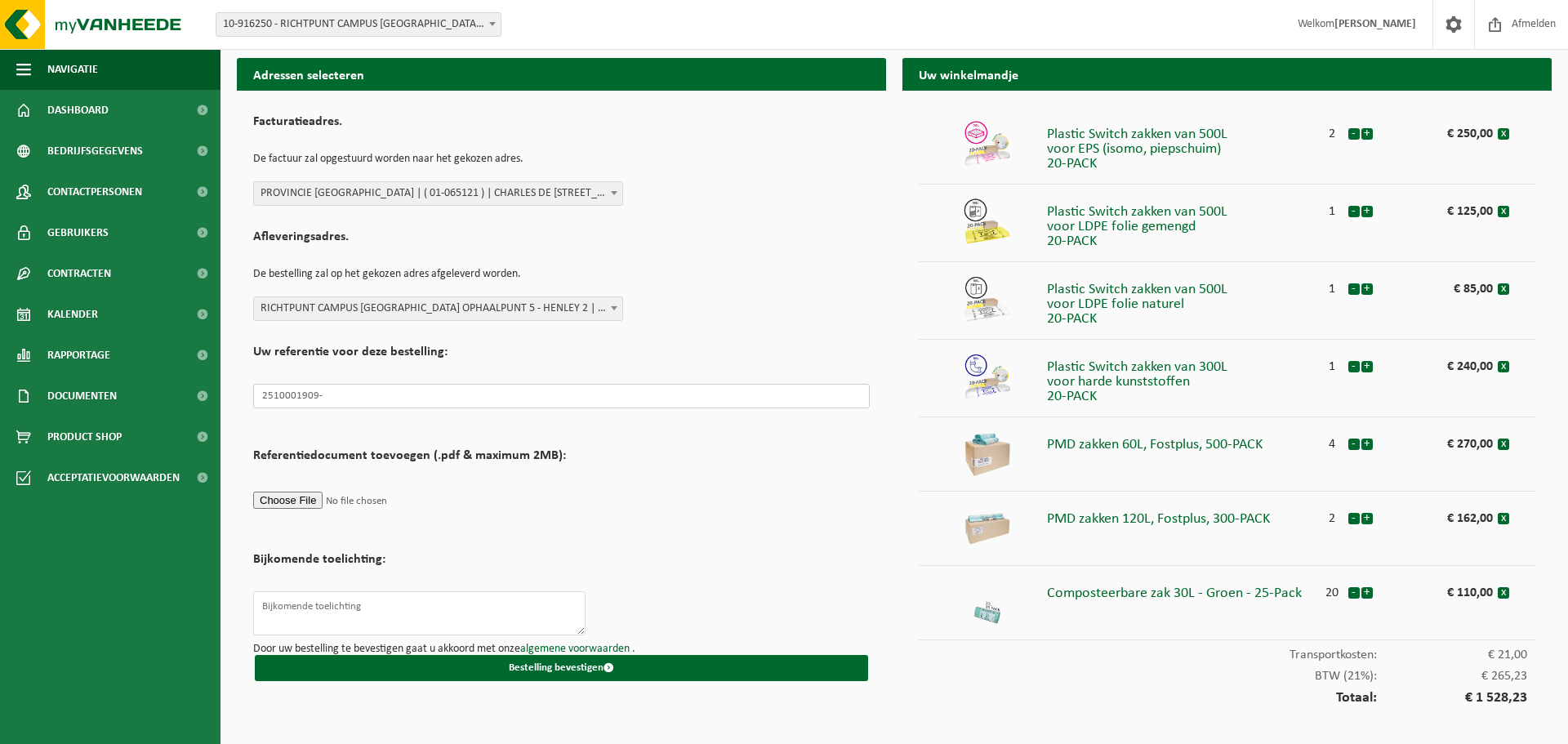
paste input "2510002169"
click at [419, 399] on input "2510001909-2510002169-" at bounding box center [561, 397] width 616 height 25
paste input "2510000364"
click at [469, 401] on input "2510001909-2510002169-2510000364" at bounding box center [561, 397] width 616 height 25
paste input "2510005877"
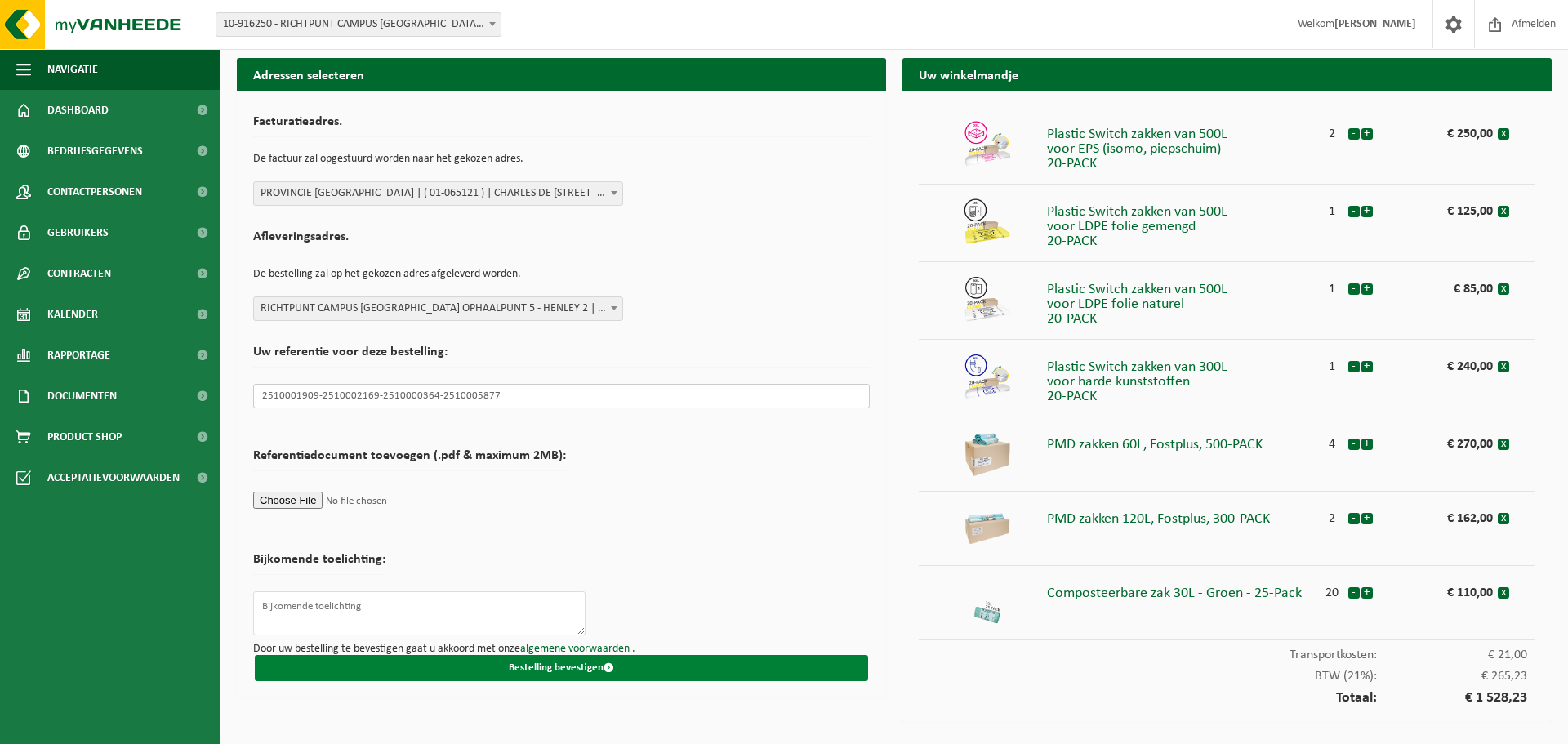
type input "2510001909-2510002169-2510000364-2510005877"
click at [579, 665] on button "Bestelling bevestigen" at bounding box center [562, 668] width 614 height 26
